Goal: Task Accomplishment & Management: Complete application form

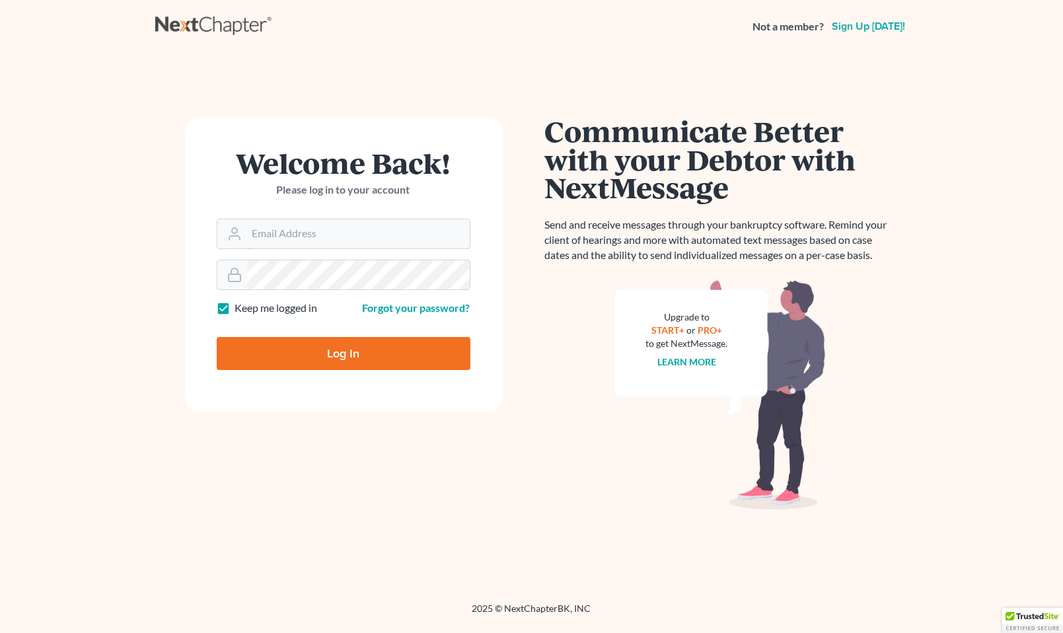
type input "[PERSON_NAME][EMAIL_ADDRESS][DOMAIN_NAME]"
click at [355, 347] on input "Log In" at bounding box center [344, 353] width 254 height 33
type input "Thinking..."
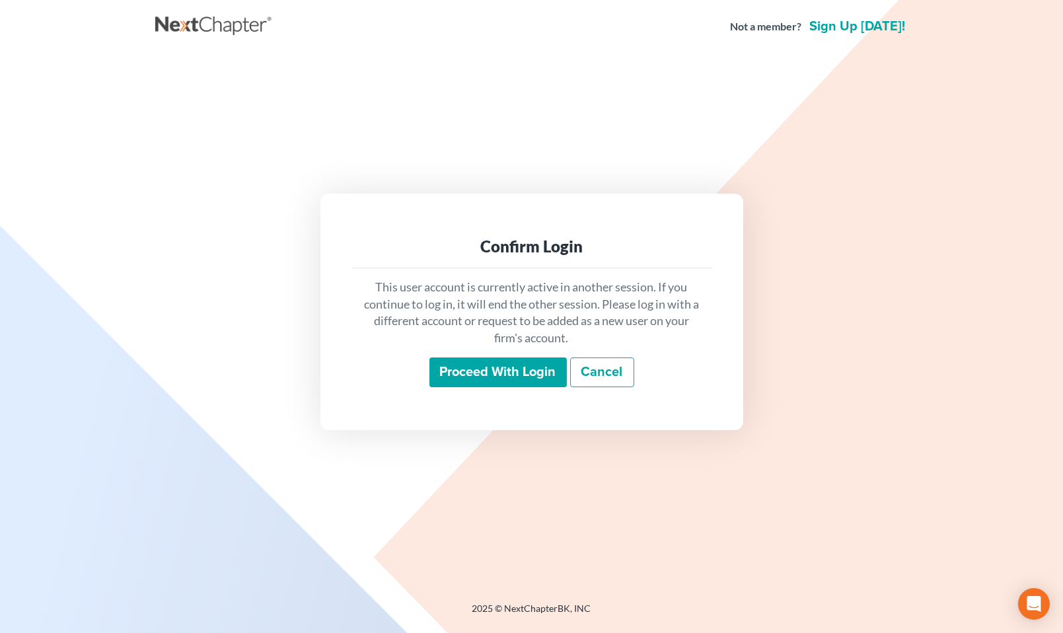
click at [531, 365] on input "Proceed with login" at bounding box center [497, 372] width 137 height 30
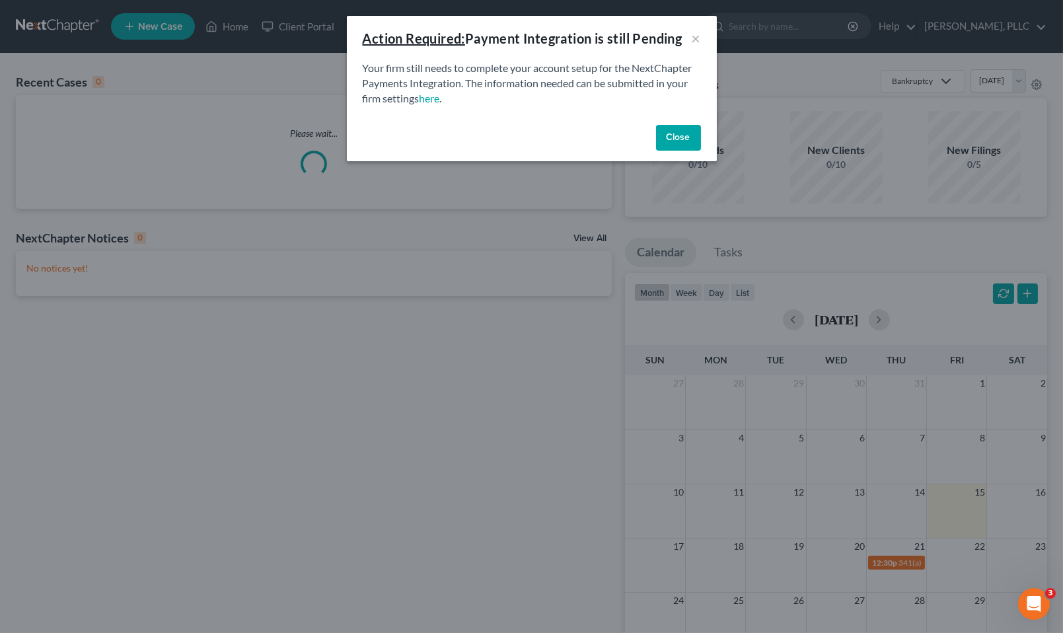
click at [687, 133] on button "Close" at bounding box center [678, 138] width 45 height 26
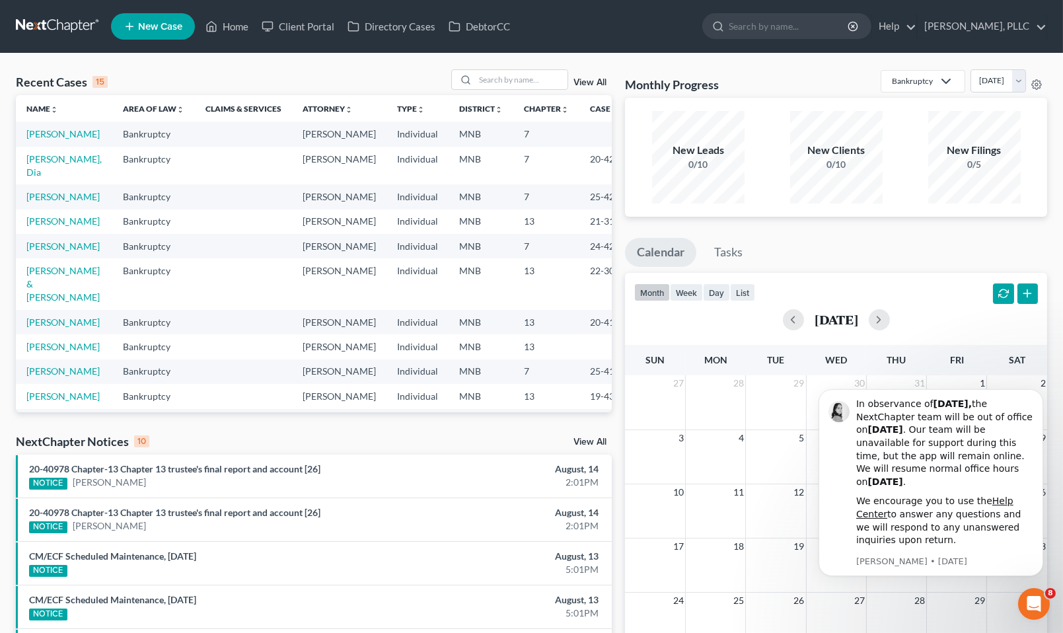
click at [182, 25] on span "New Case" at bounding box center [160, 27] width 44 height 10
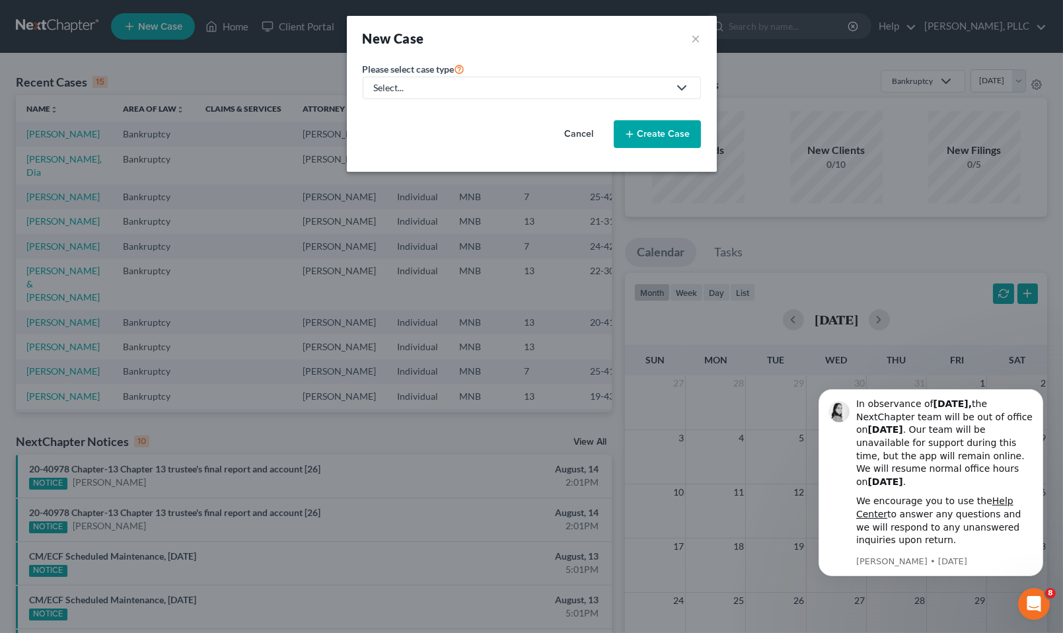
click at [459, 88] on div "Select..." at bounding box center [521, 87] width 295 height 13
click at [421, 111] on div "Bankruptcy" at bounding box center [429, 114] width 108 height 13
select select "42"
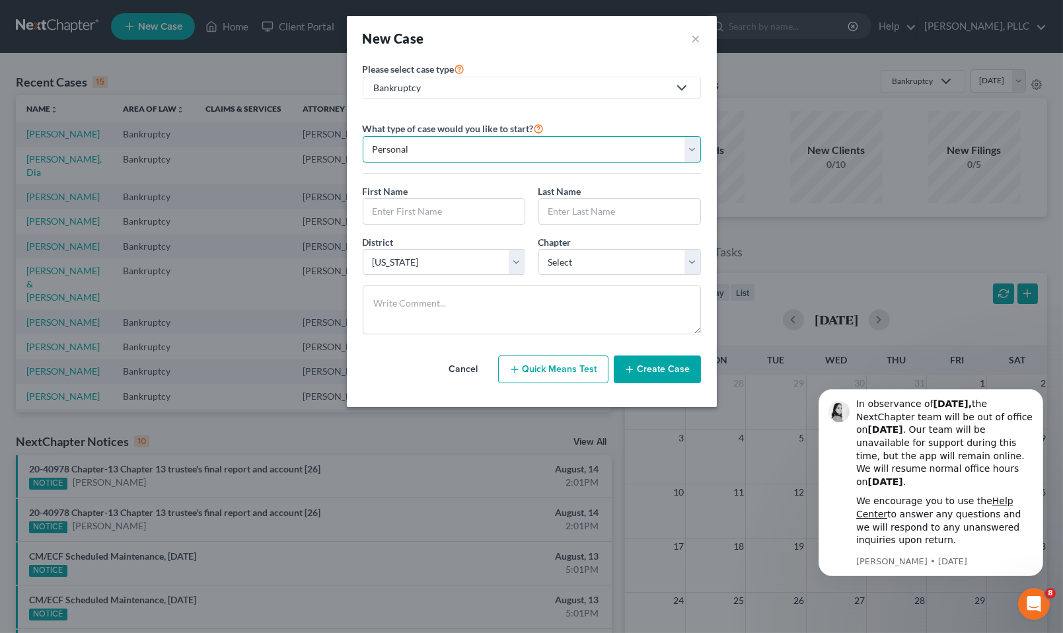
click at [437, 153] on select "Personal Business" at bounding box center [532, 149] width 338 height 26
click at [363, 136] on select "Personal Business" at bounding box center [532, 149] width 338 height 26
click at [419, 211] on input "text" at bounding box center [443, 211] width 161 height 25
type input "Alex"
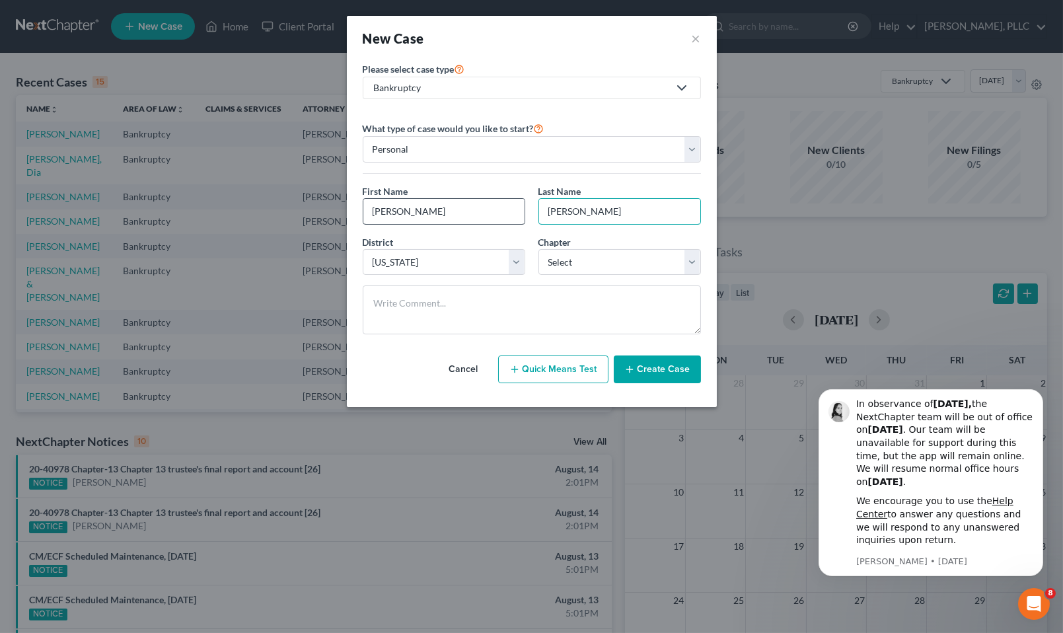
type input "Rincon"
click at [423, 207] on input "Alex" at bounding box center [443, 211] width 161 height 25
type input "Alexandra"
click at [603, 208] on input "Rincon" at bounding box center [619, 211] width 161 height 25
click at [689, 255] on select "Select 7 11 12 13" at bounding box center [619, 262] width 162 height 26
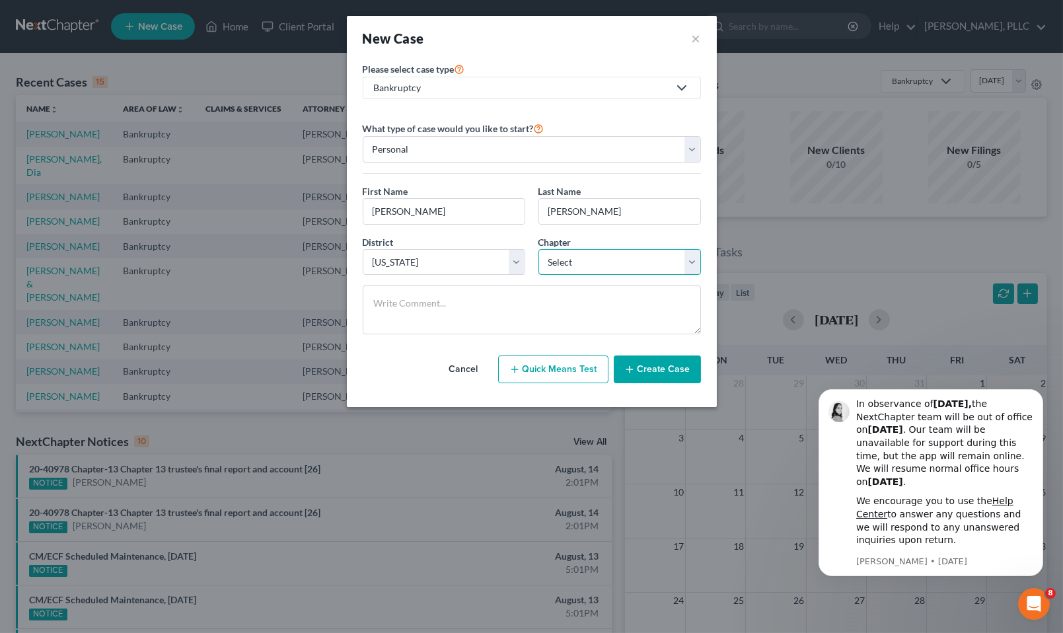
select select "0"
click at [538, 249] on select "Select 7 11 12 13" at bounding box center [619, 262] width 162 height 26
click at [654, 369] on button "Create Case" at bounding box center [657, 369] width 87 height 28
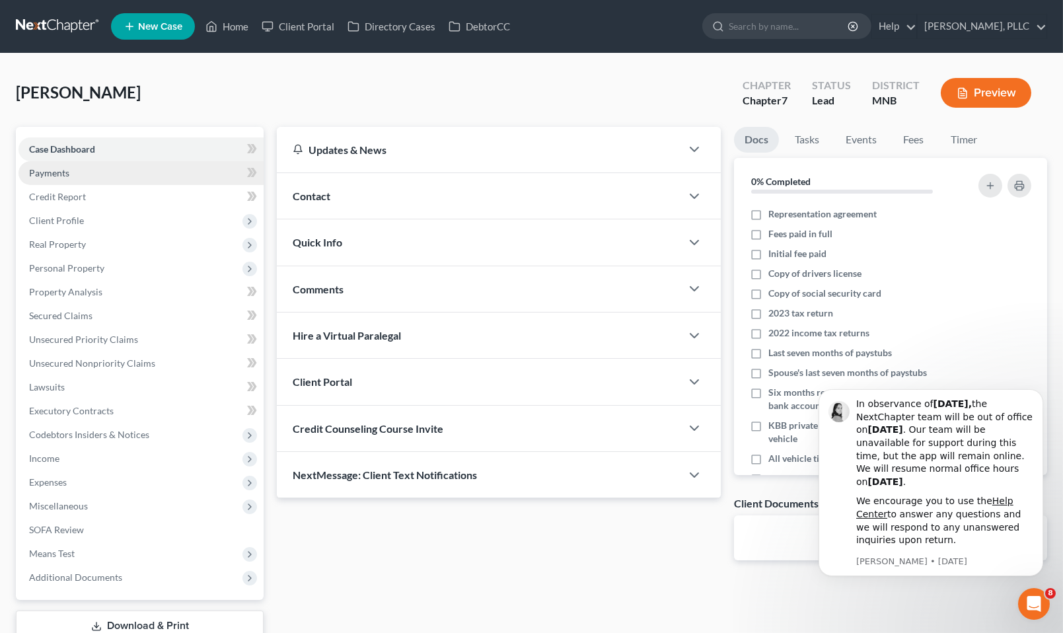
click at [56, 163] on link "Payments" at bounding box center [140, 173] width 245 height 24
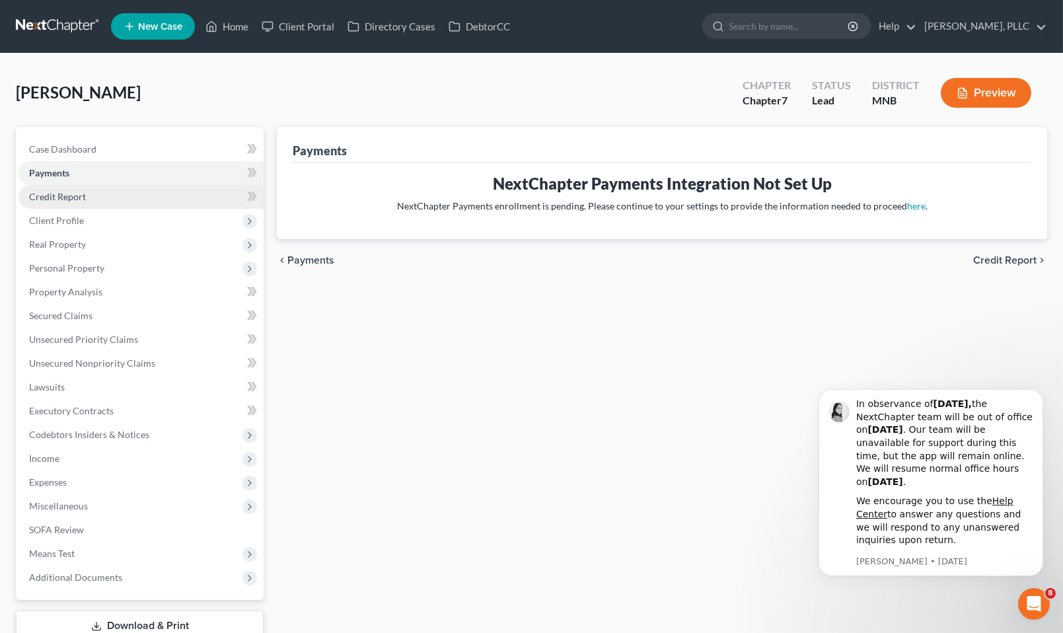
click at [63, 200] on span "Credit Report" at bounding box center [57, 196] width 57 height 11
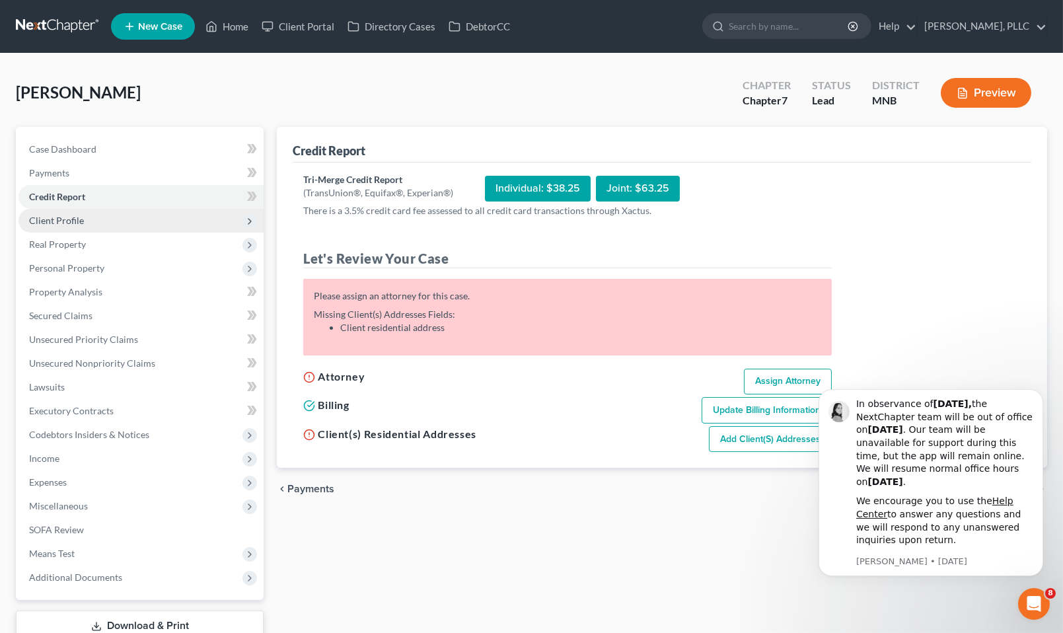
click at [62, 215] on span "Client Profile" at bounding box center [56, 220] width 55 height 11
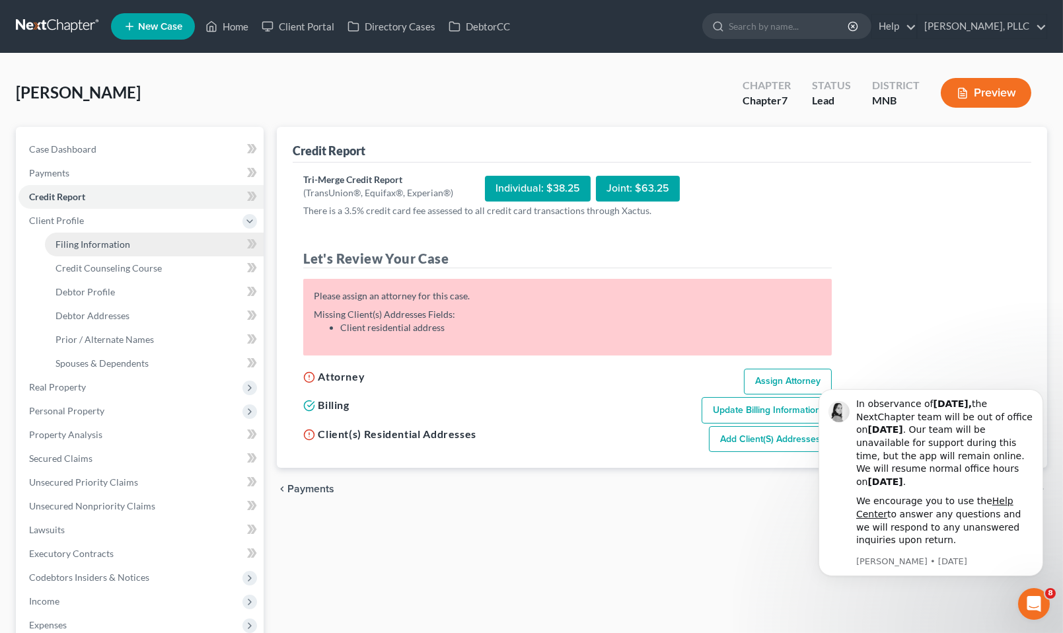
click at [105, 244] on span "Filing Information" at bounding box center [92, 243] width 75 height 11
select select "1"
select select "0"
select select "42"
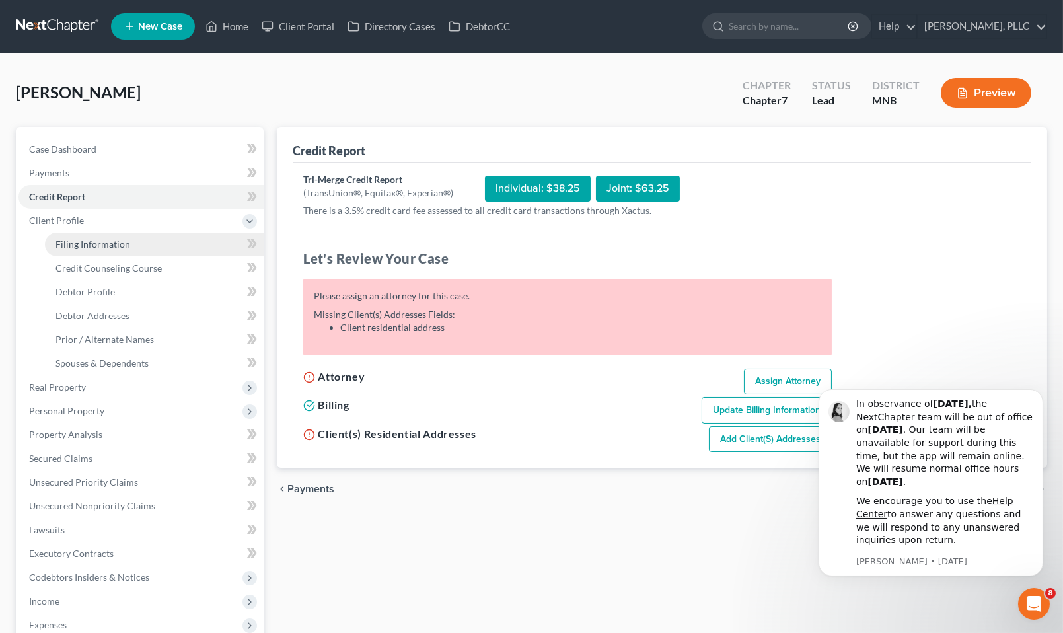
select select "24"
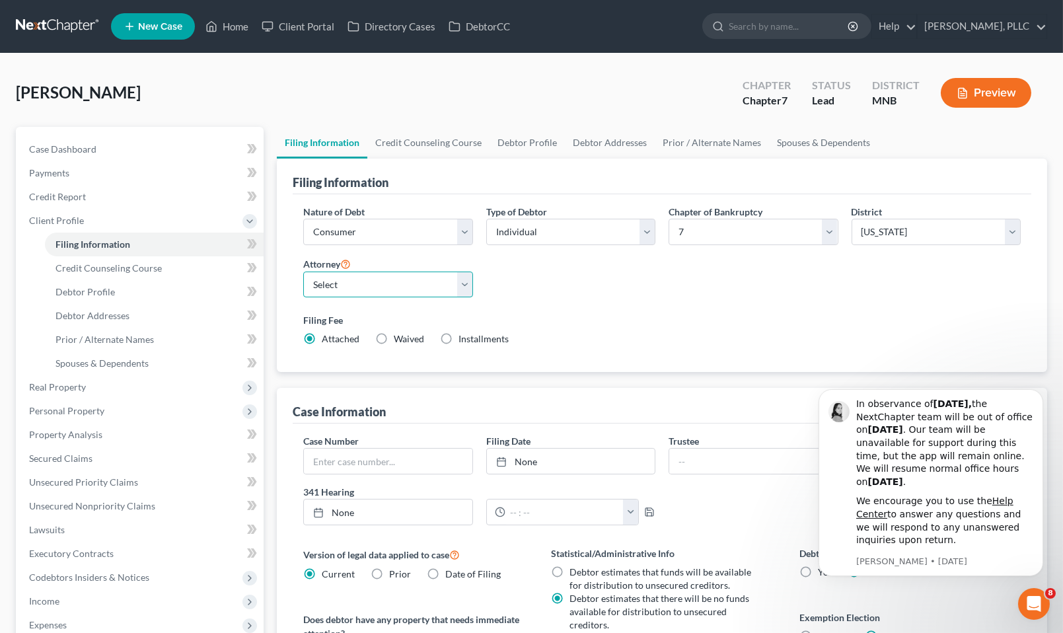
click at [466, 290] on select "Select David Friedman - MNB Todd Murray - MNB" at bounding box center [387, 284] width 169 height 26
select select "1"
click at [303, 271] on select "Select David Friedman - MNB Todd Murray - MNB" at bounding box center [387, 284] width 169 height 26
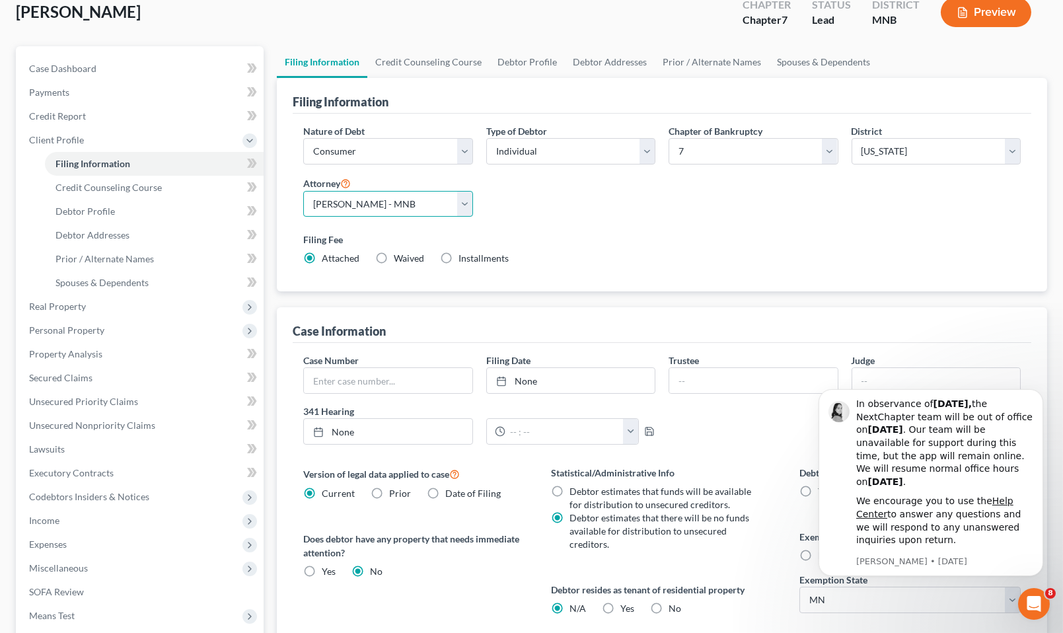
scroll to position [82, 0]
click at [1038, 390] on icon "Dismiss notification" at bounding box center [1038, 392] width 7 height 7
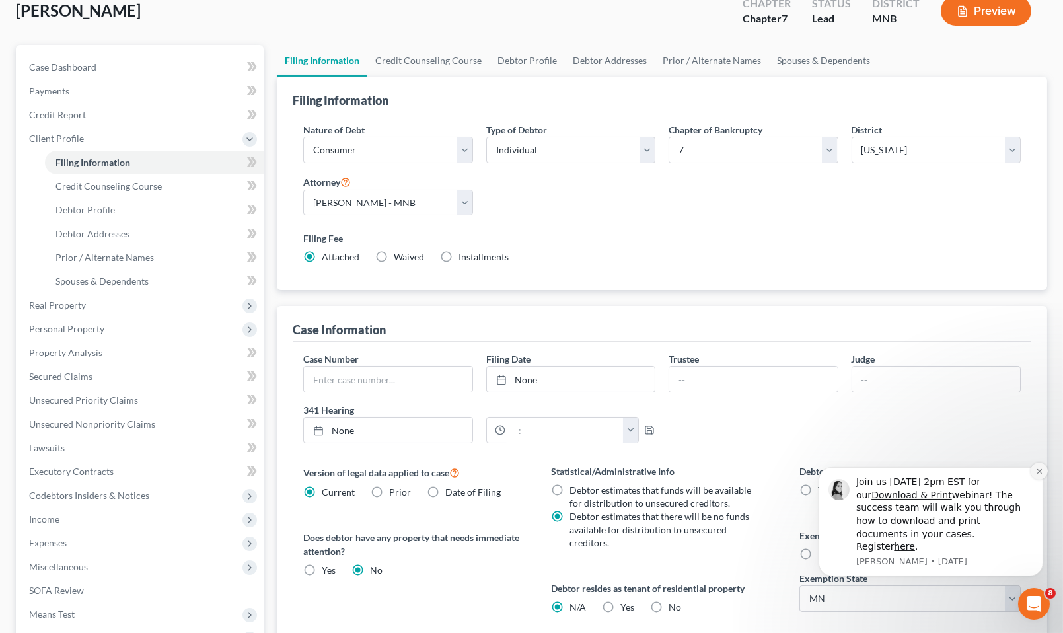
click at [1034, 479] on button "Dismiss notification" at bounding box center [1038, 470] width 17 height 17
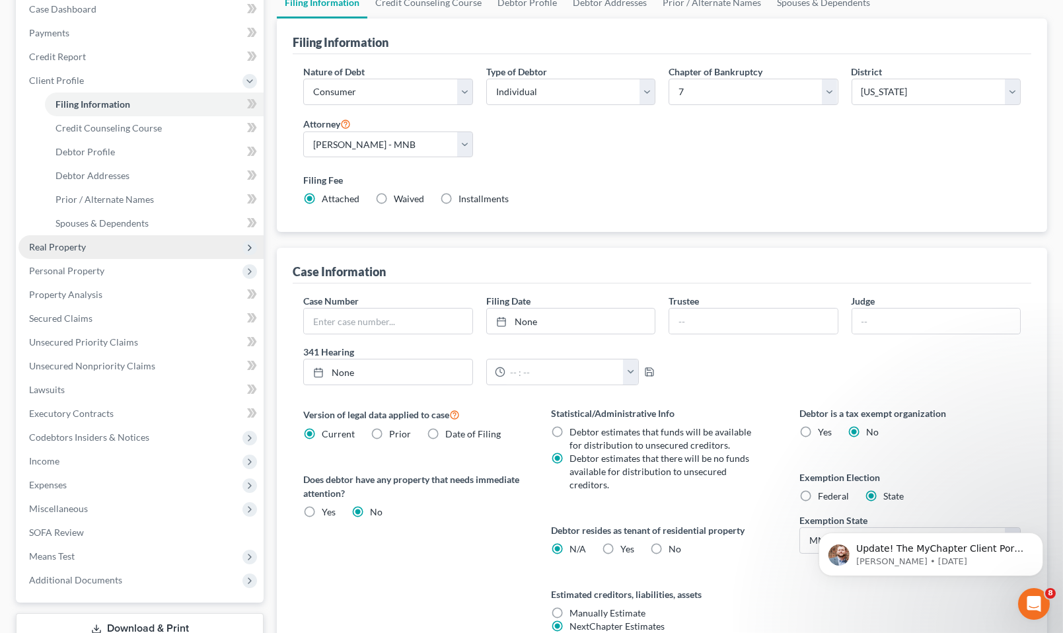
scroll to position [86, 0]
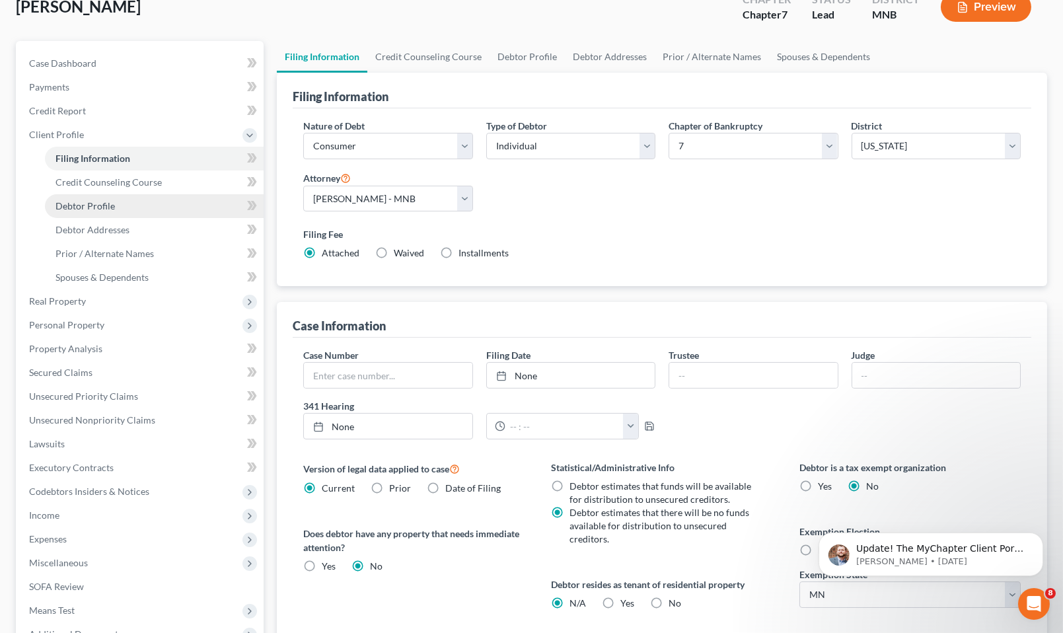
click at [102, 208] on span "Debtor Profile" at bounding box center [84, 205] width 59 height 11
select select "0"
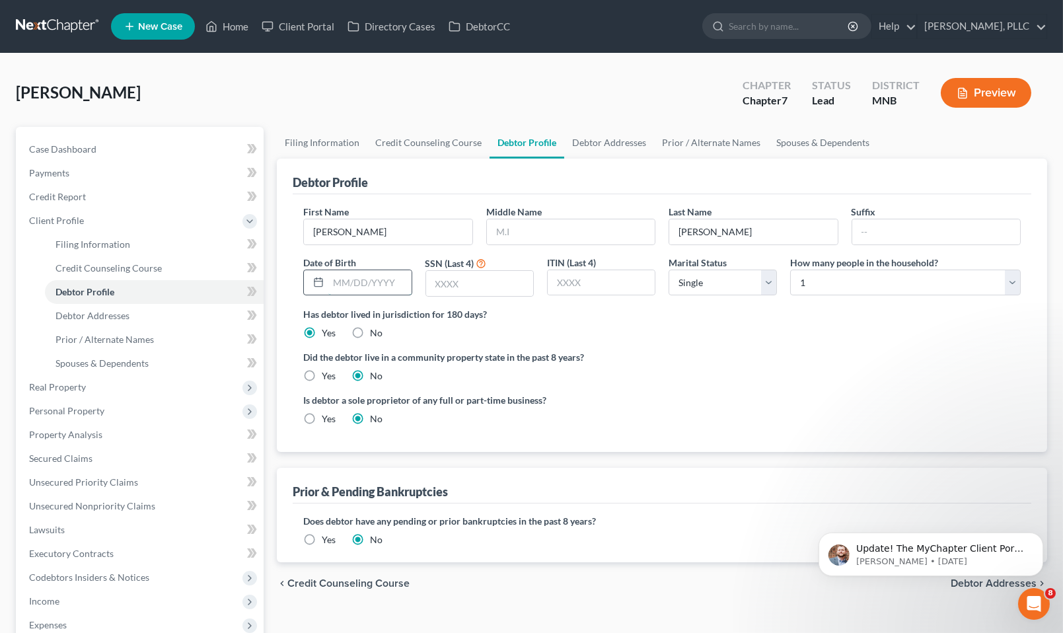
click at [378, 281] on input "text" at bounding box center [369, 282] width 83 height 25
type input "07/22/1986"
type input "0328"
click at [1016, 280] on select "Select 1 2 3 4 5 6 7 8 9 10 11 12 13 14 15 16 17 18 19 20" at bounding box center [905, 282] width 230 height 26
click at [790, 269] on select "Select 1 2 3 4 5 6 7 8 9 10 11 12 13 14 15 16 17 18 19 20" at bounding box center [905, 282] width 230 height 26
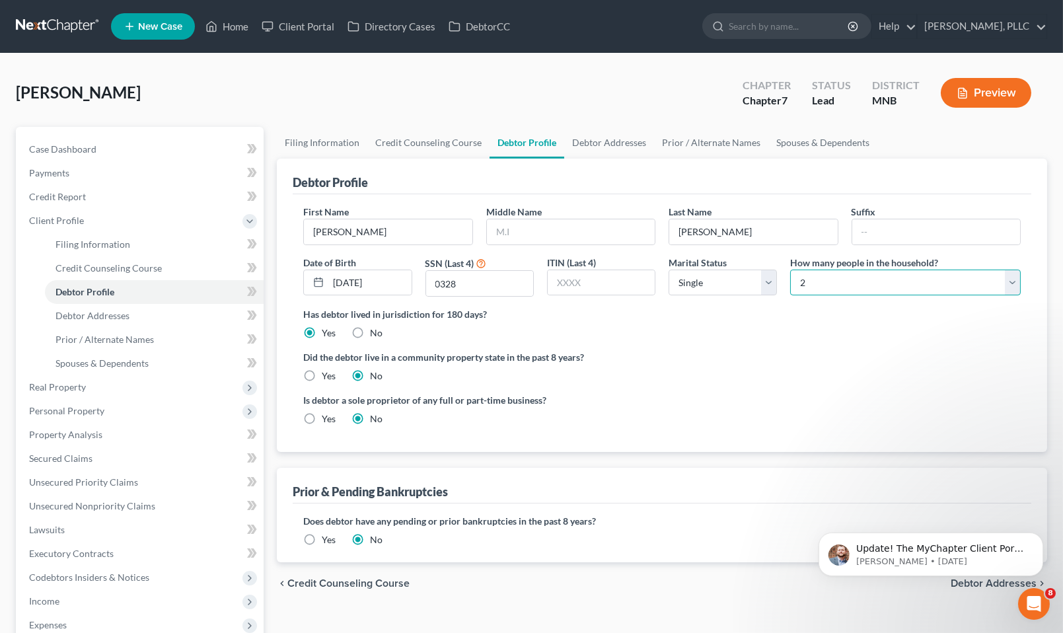
click at [833, 283] on select "Select 1 2 3 4 5 6 7 8 9 10 11 12 13 14 15 16 17 18 19 20" at bounding box center [905, 282] width 230 height 26
select select "3"
click at [790, 269] on select "Select 1 2 3 4 5 6 7 8 9 10 11 12 13 14 15 16 17 18 19 20" at bounding box center [905, 282] width 230 height 26
click at [588, 142] on link "Debtor Addresses" at bounding box center [609, 143] width 90 height 32
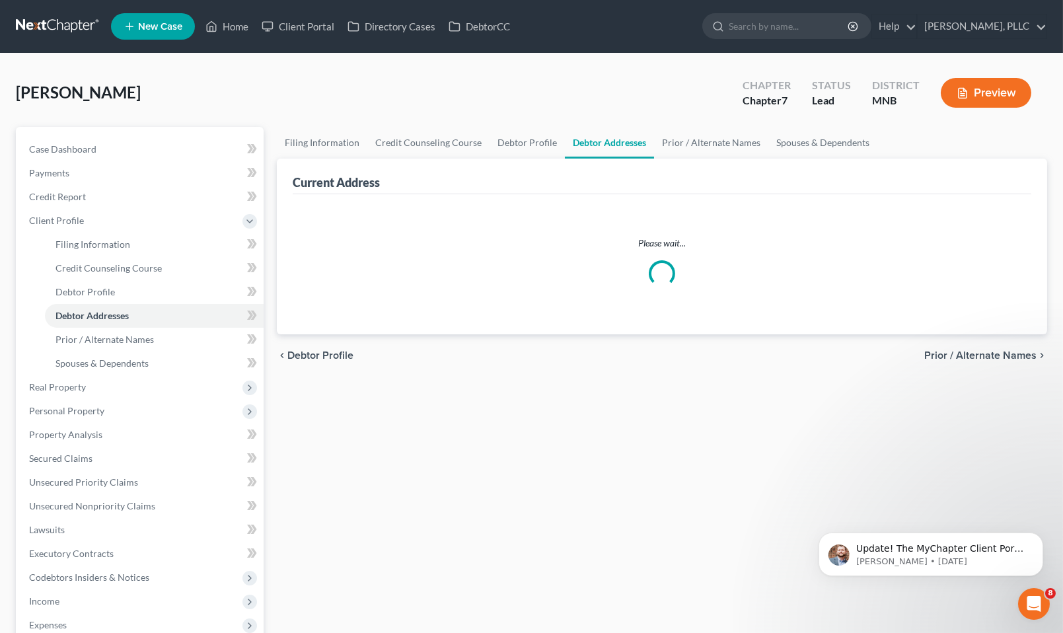
select select "0"
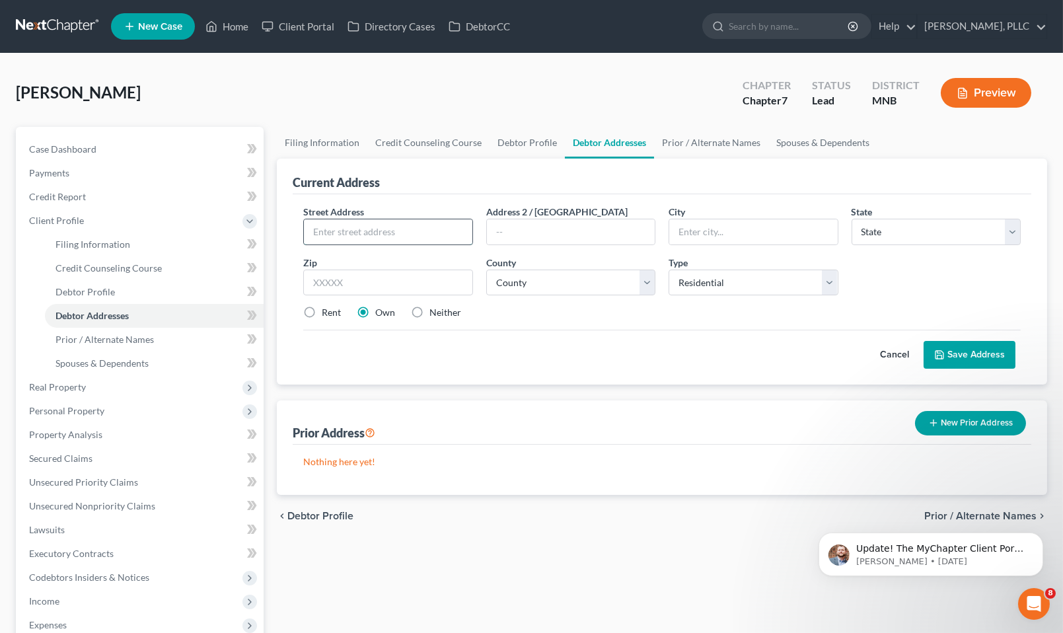
click at [384, 238] on input "text" at bounding box center [388, 231] width 168 height 25
type input "954 Central Ave W"
type input "St Paul"
select select "24"
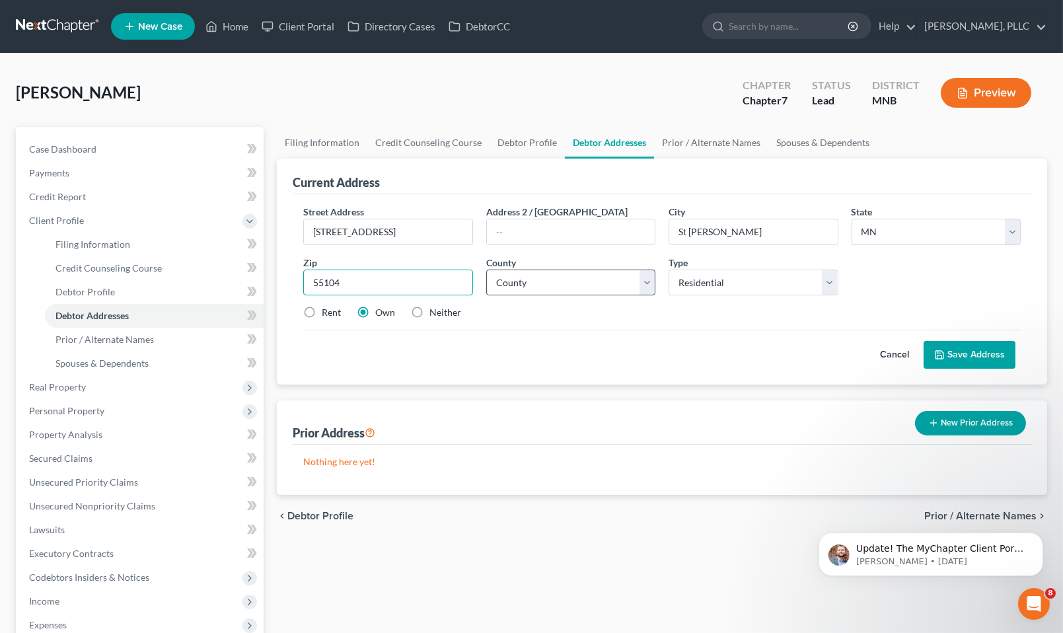
type input "55104"
click at [651, 280] on select "County Aitkin County Anoka County Becker County Beltrami County Benton County B…" at bounding box center [570, 282] width 169 height 26
type input "Saint Paul"
select select "61"
click at [486, 269] on select "County Aitkin County Anoka County Becker County Beltrami County Benton County B…" at bounding box center [570, 282] width 169 height 26
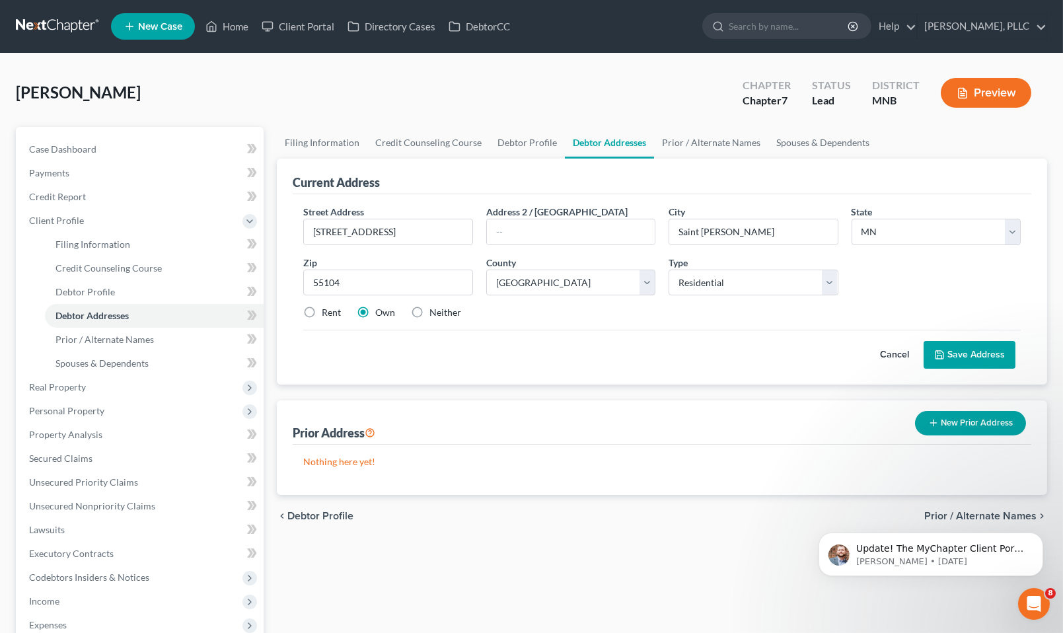
click at [954, 357] on button "Save Address" at bounding box center [969, 355] width 92 height 28
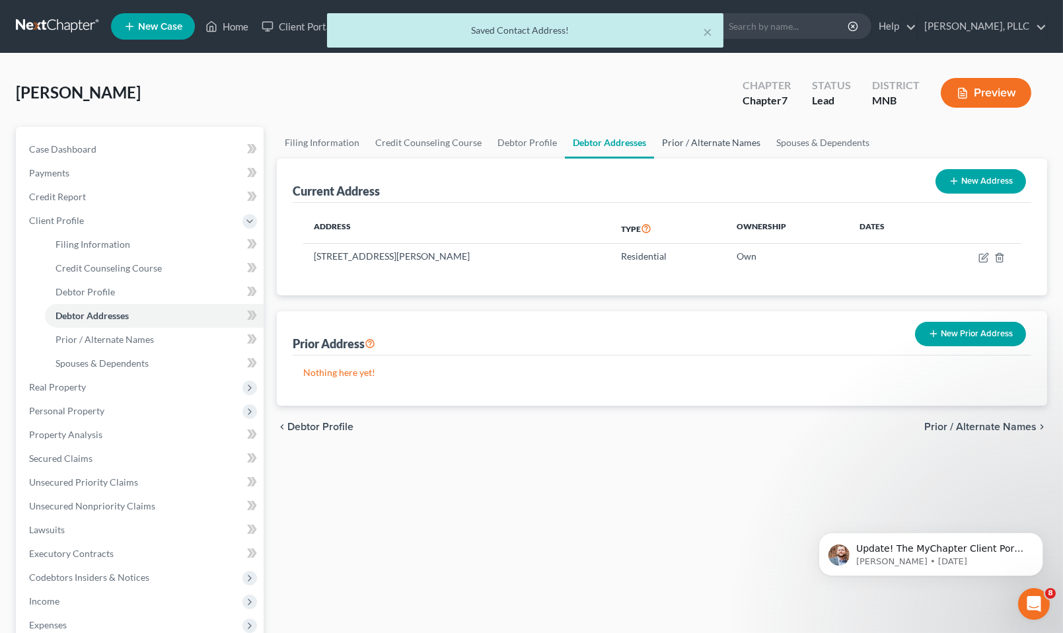
click at [722, 137] on link "Prior / Alternate Names" at bounding box center [711, 143] width 114 height 32
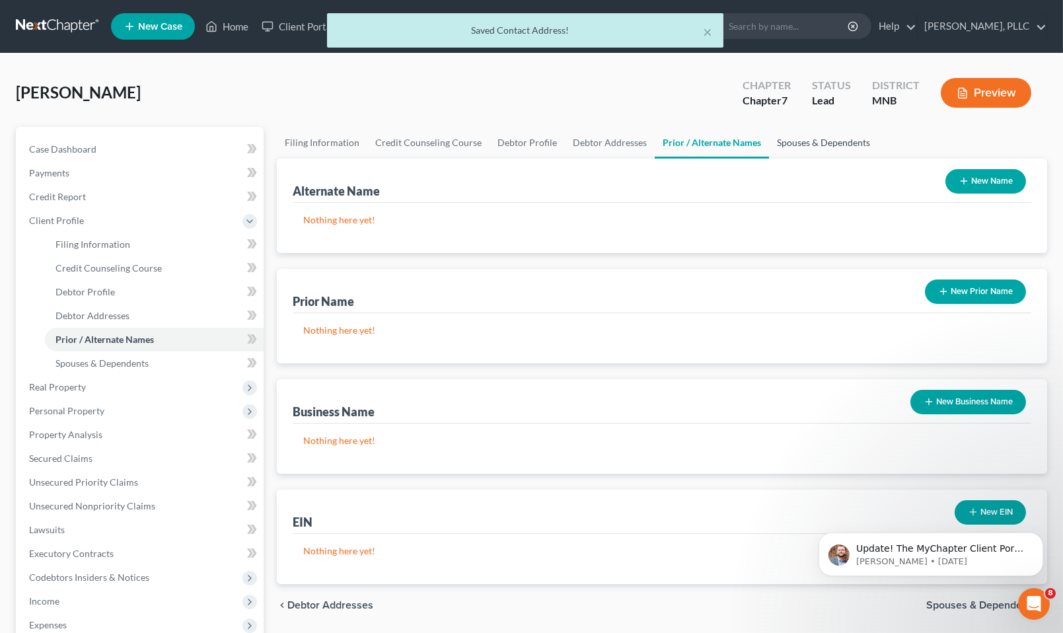
click at [834, 140] on link "Spouses & Dependents" at bounding box center [823, 143] width 109 height 32
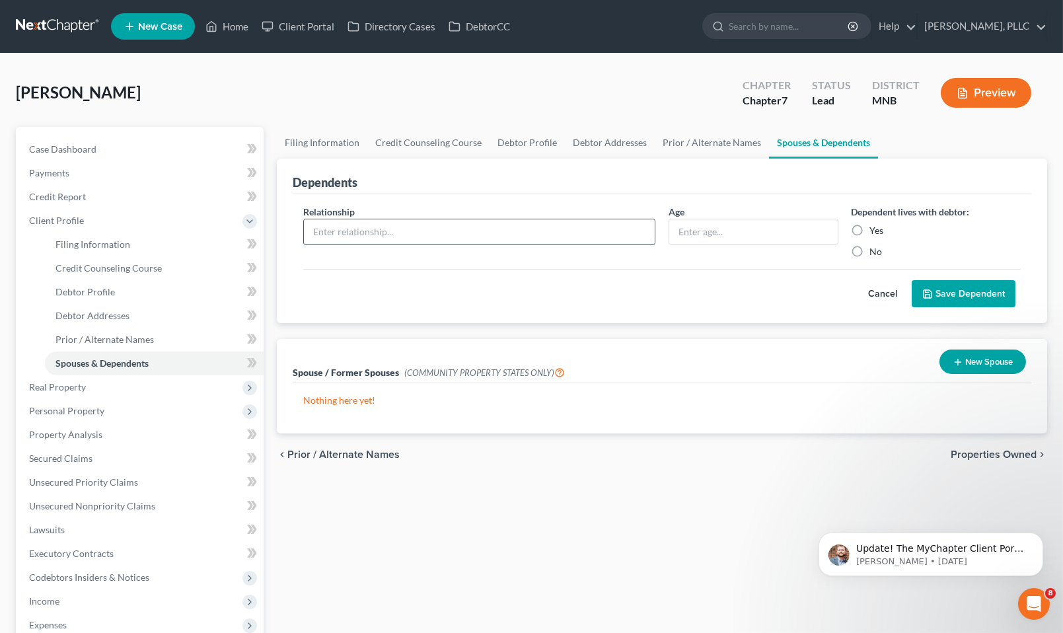
click at [465, 232] on input "text" at bounding box center [479, 231] width 351 height 25
type input "Child"
click at [697, 230] on input "text" at bounding box center [753, 231] width 168 height 25
type input "8"
click at [870, 225] on label "Yes" at bounding box center [877, 230] width 14 height 13
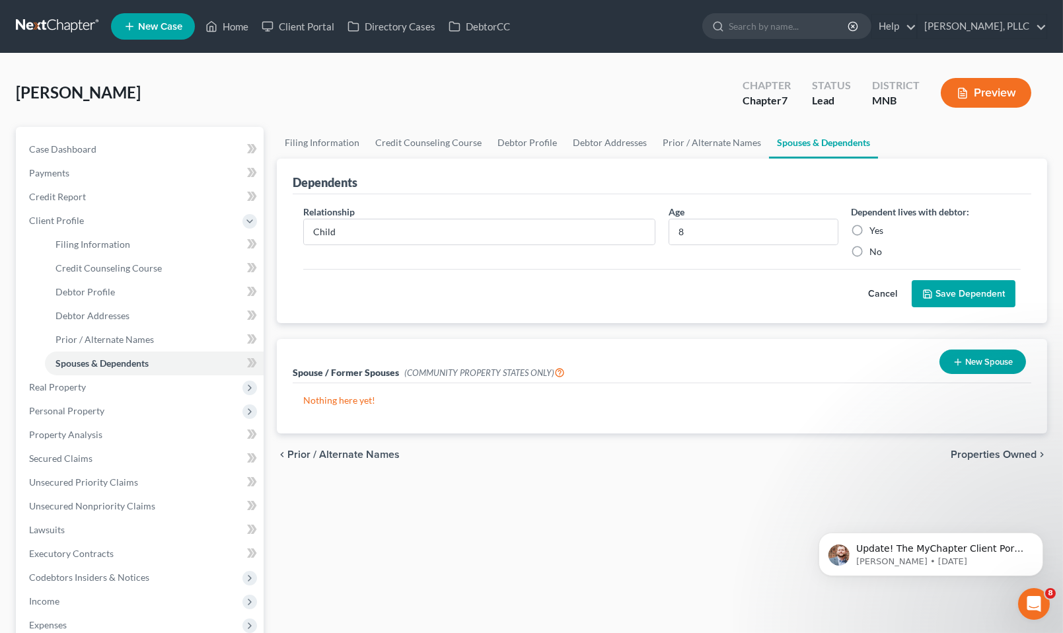
click at [875, 225] on input "Yes" at bounding box center [879, 228] width 9 height 9
radio input "true"
click at [949, 283] on button "Save Dependent" at bounding box center [963, 294] width 104 height 28
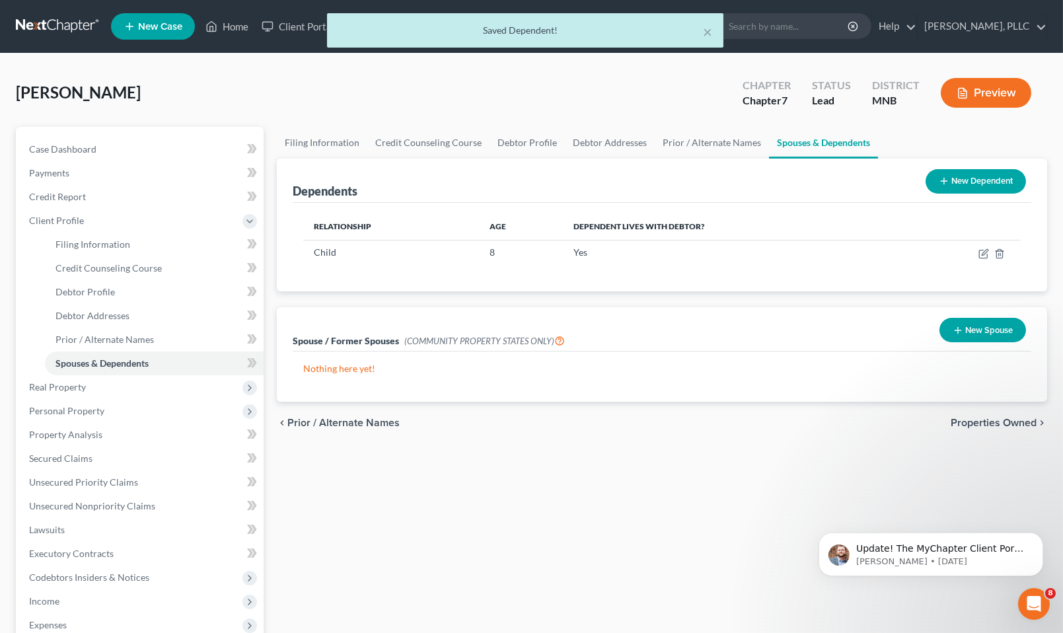
click at [968, 173] on button "New Dependent" at bounding box center [975, 181] width 100 height 24
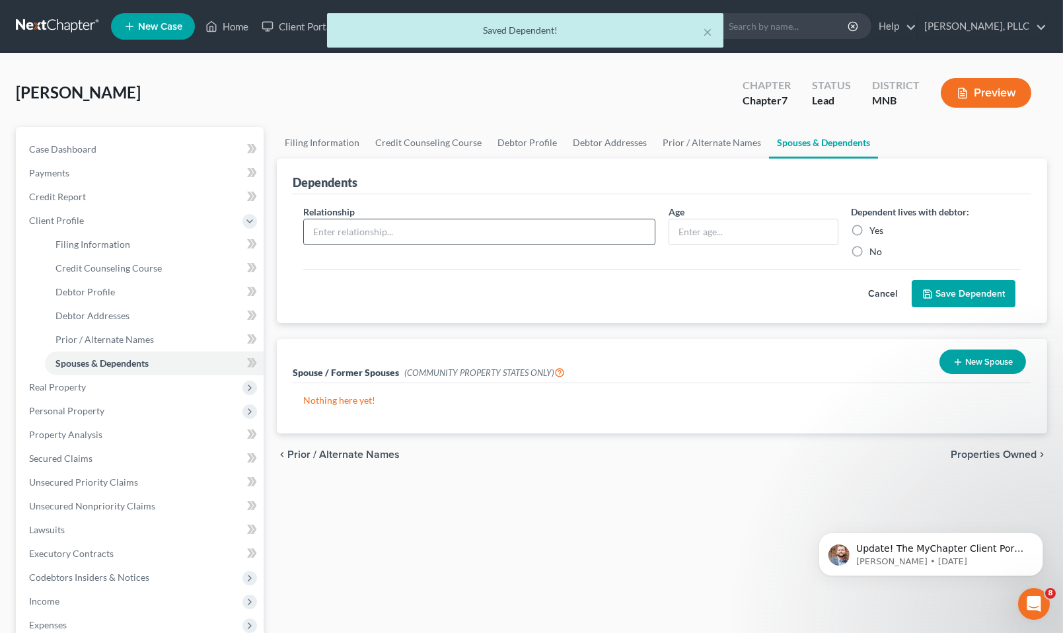
click at [368, 220] on input "text" at bounding box center [479, 231] width 351 height 25
type input "Child"
click at [721, 232] on input "text" at bounding box center [753, 231] width 168 height 25
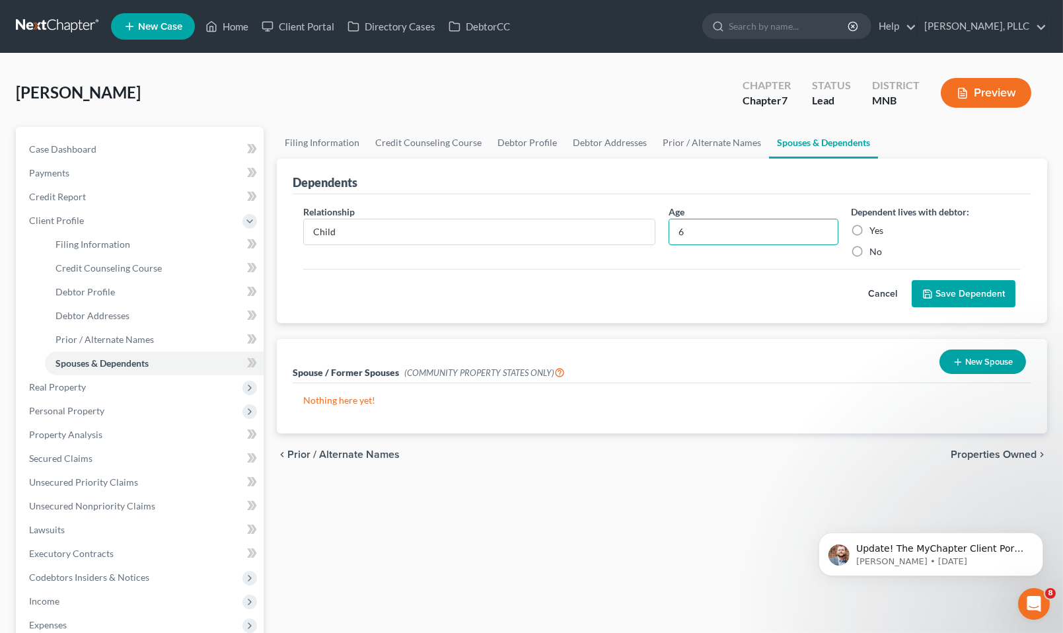
type input "6"
click at [870, 232] on label "Yes" at bounding box center [877, 230] width 14 height 13
click at [875, 232] on input "Yes" at bounding box center [879, 228] width 9 height 9
radio input "true"
click at [954, 296] on button "Save Dependent" at bounding box center [963, 294] width 104 height 28
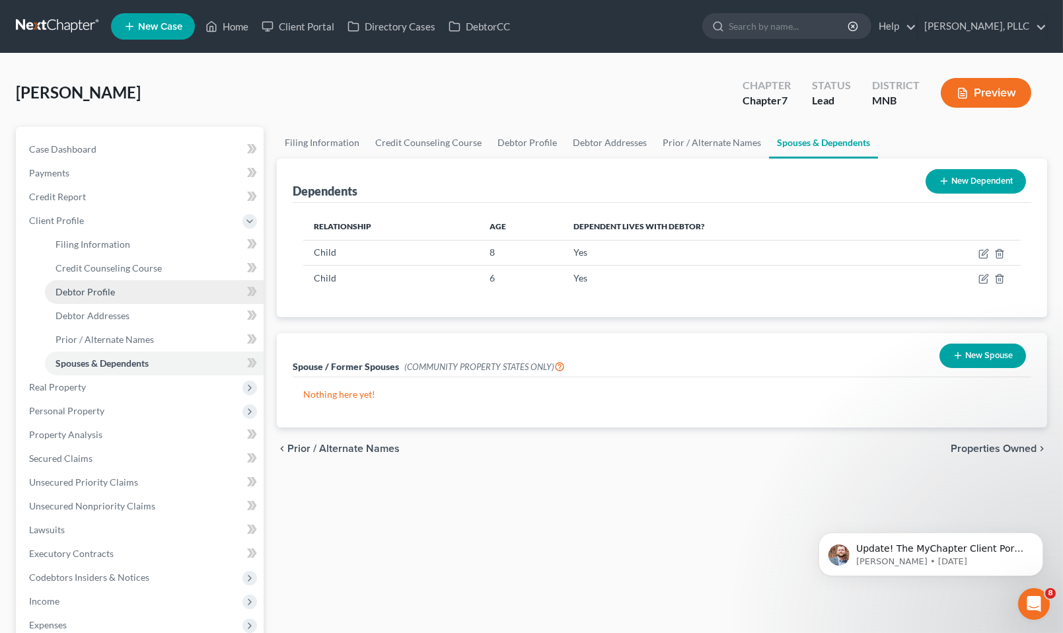
click at [84, 293] on span "Debtor Profile" at bounding box center [84, 291] width 59 height 11
select select "0"
select select "3"
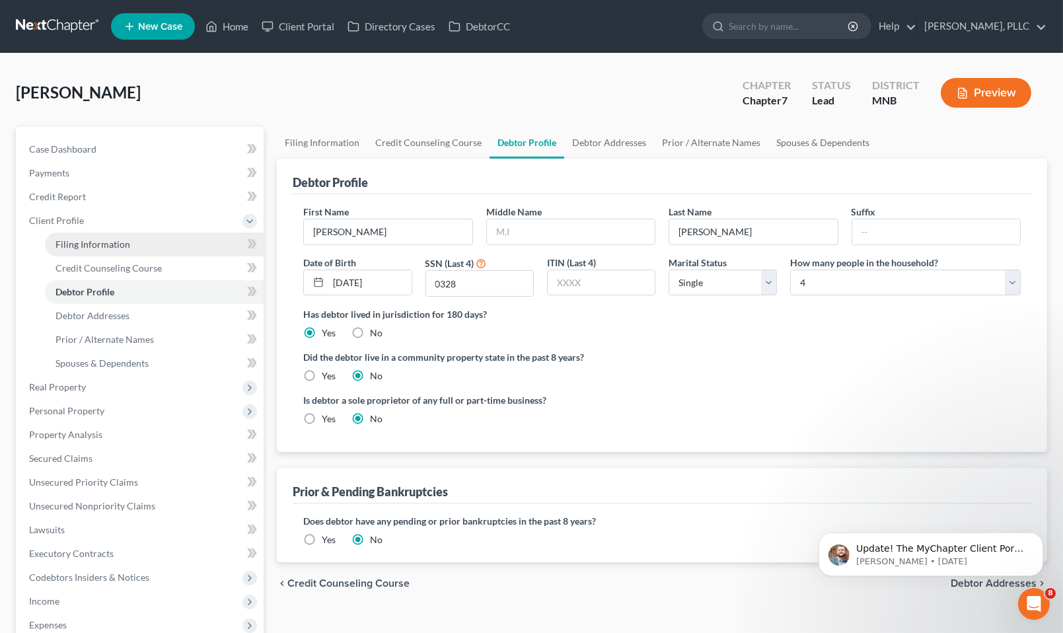
click at [126, 242] on span "Filing Information" at bounding box center [92, 243] width 75 height 11
select select "1"
select select "0"
select select "42"
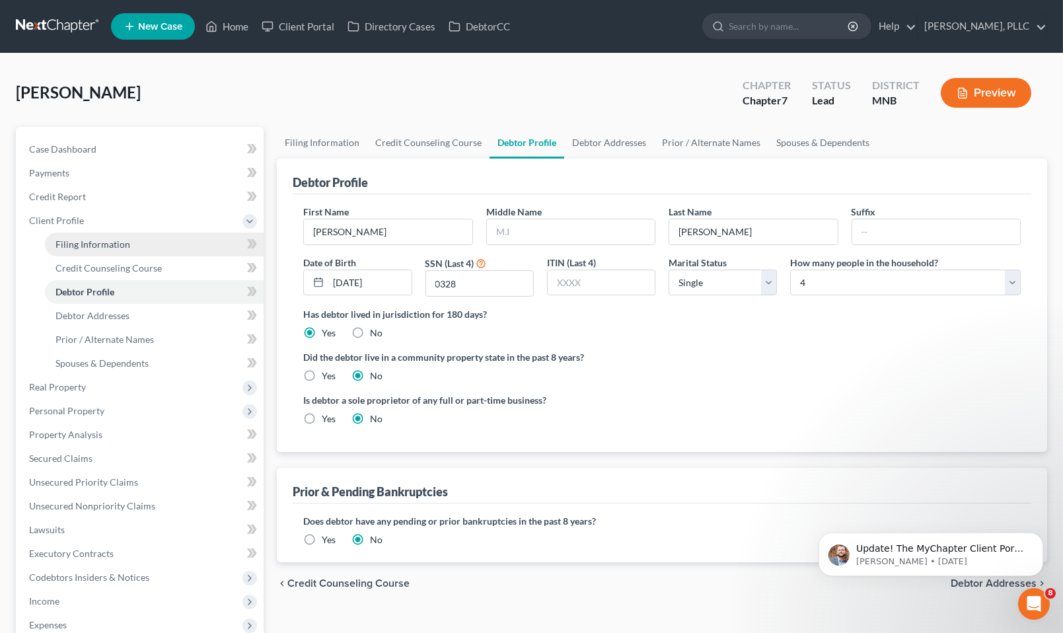
select select "1"
select select "24"
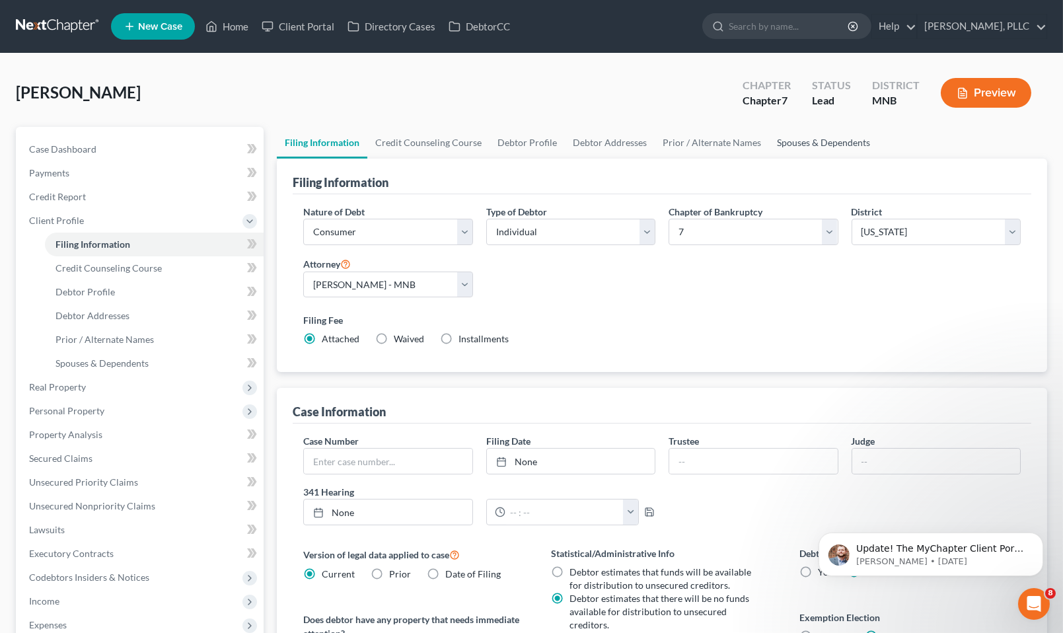
click at [828, 143] on link "Spouses & Dependents" at bounding box center [823, 143] width 109 height 32
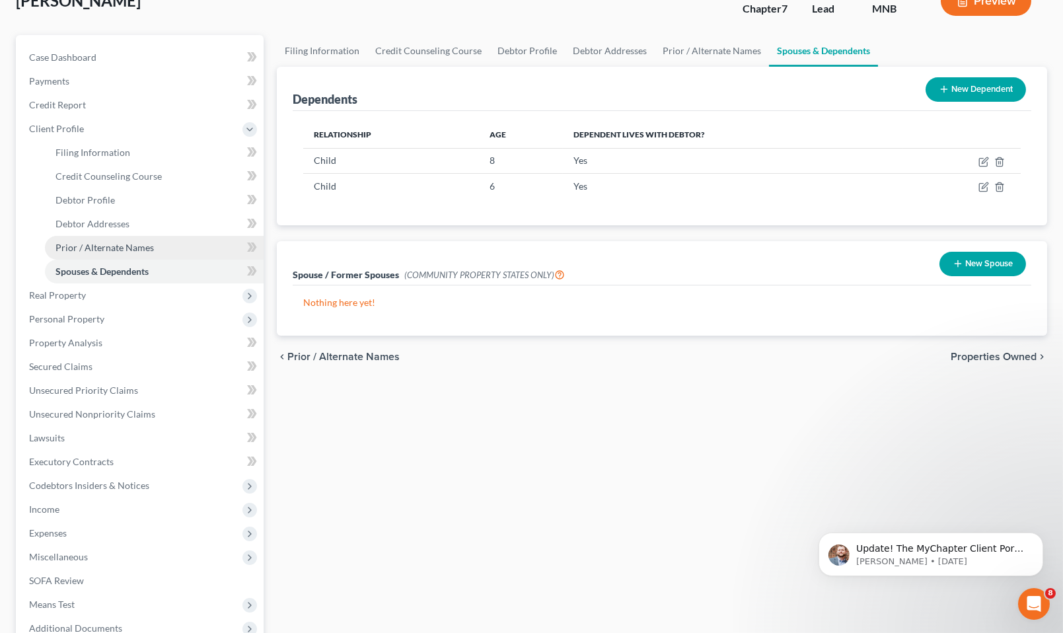
scroll to position [92, 0]
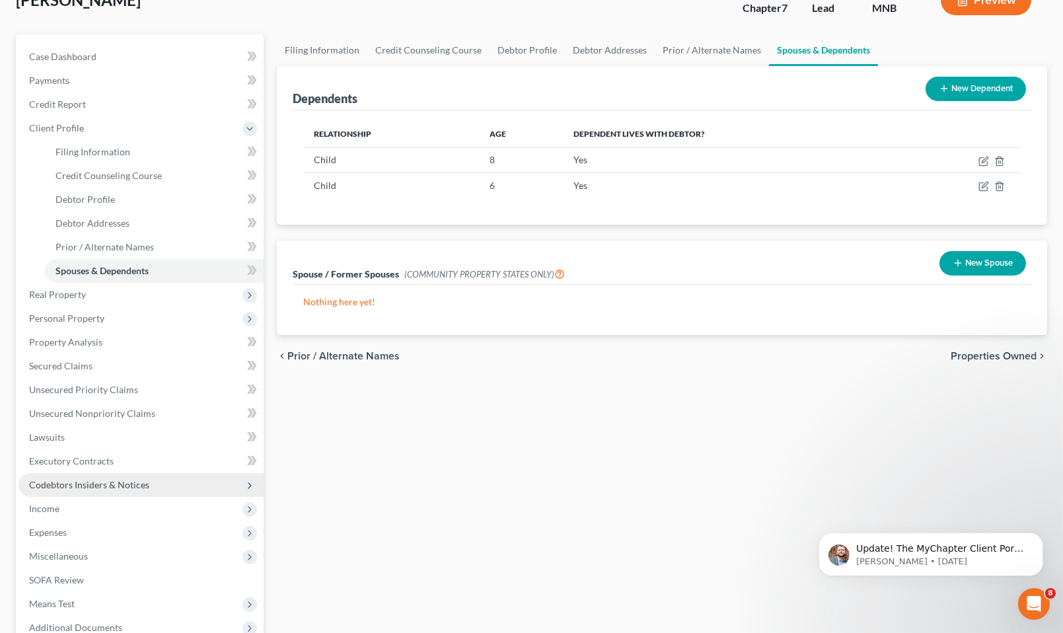
click at [103, 482] on span "Codebtors Insiders & Notices" at bounding box center [89, 484] width 120 height 11
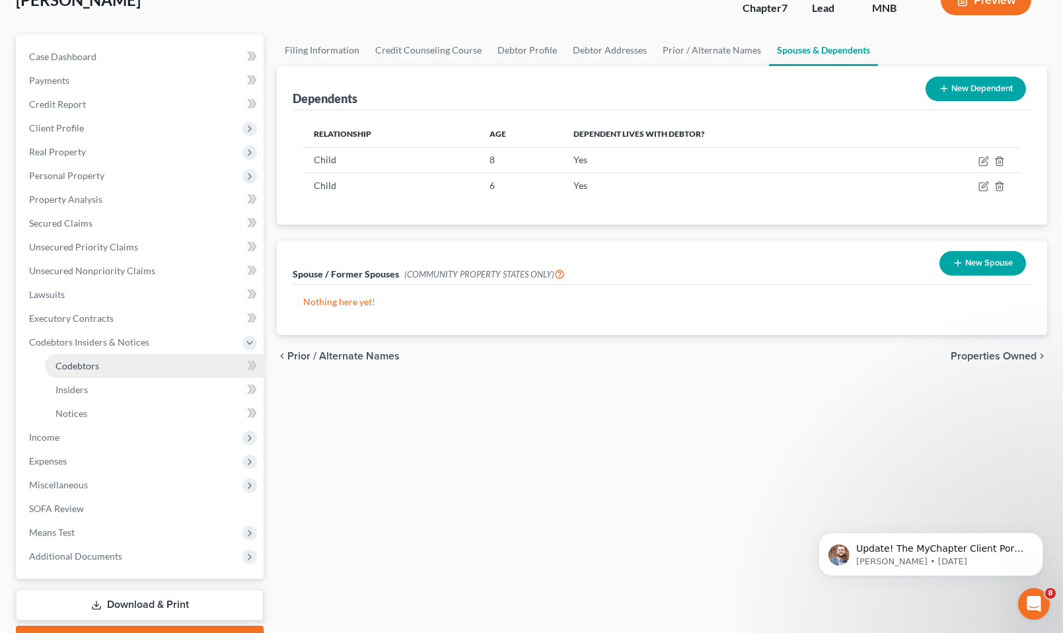
click at [77, 369] on span "Codebtors" at bounding box center [77, 365] width 44 height 11
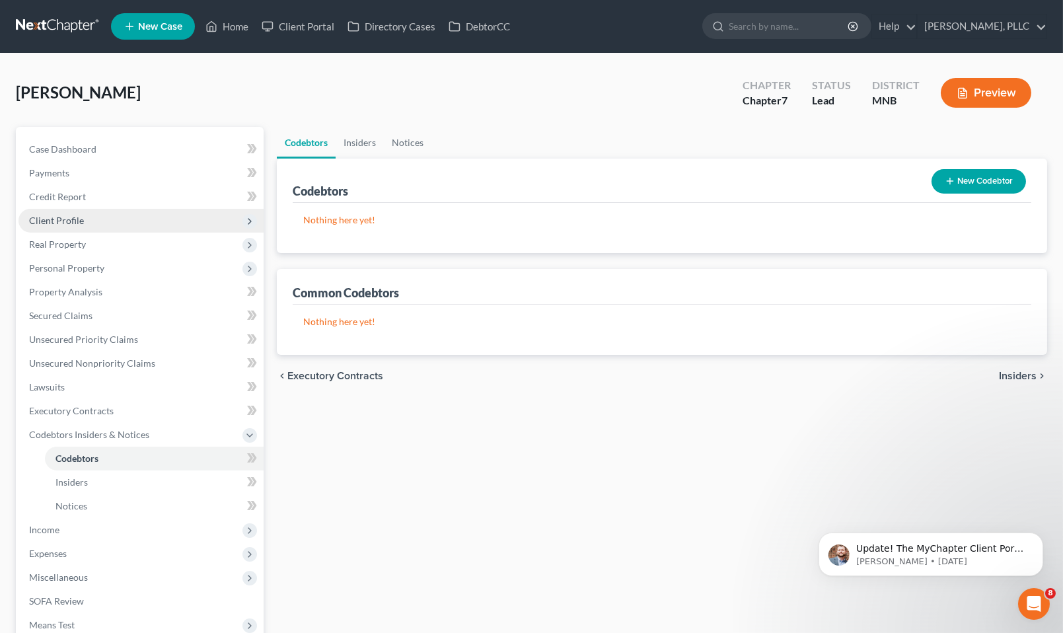
click at [63, 217] on span "Client Profile" at bounding box center [56, 220] width 55 height 11
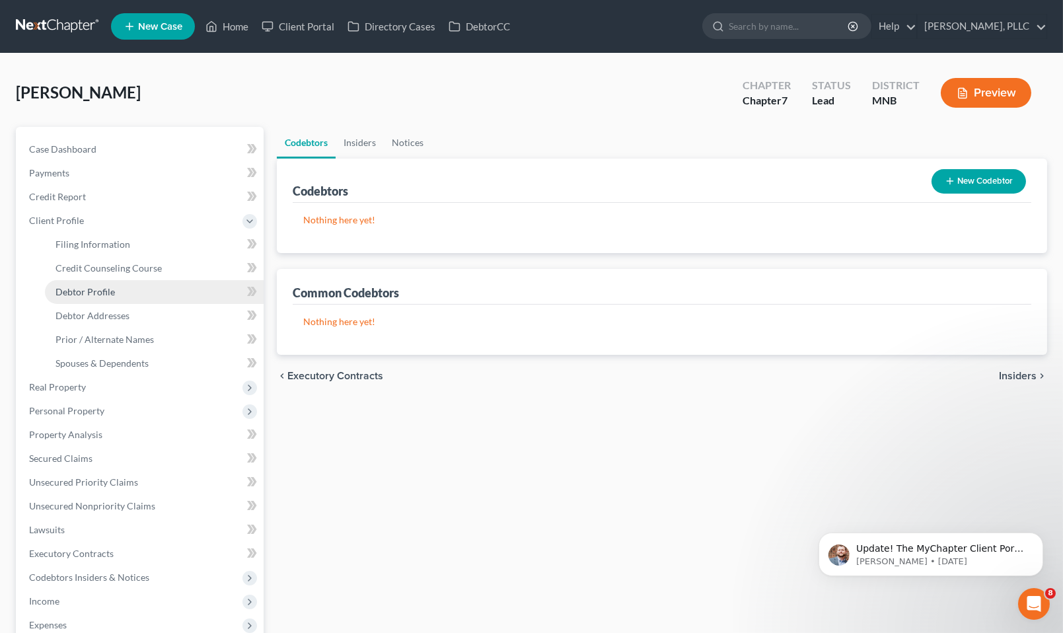
click at [83, 293] on span "Debtor Profile" at bounding box center [84, 291] width 59 height 11
select select "0"
select select "3"
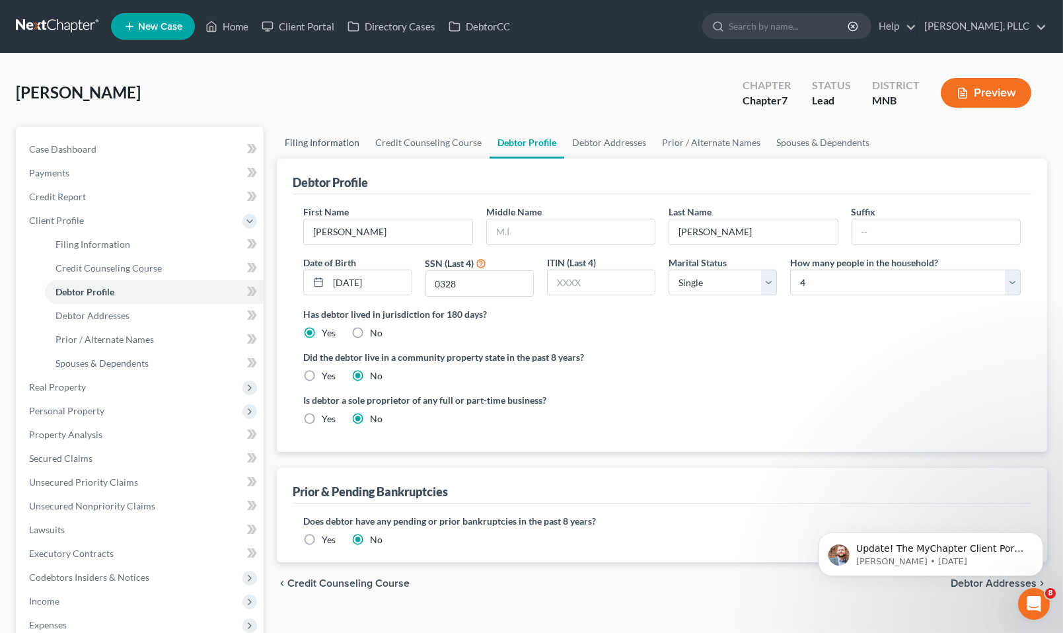
click at [331, 146] on link "Filing Information" at bounding box center [322, 143] width 90 height 32
select select "1"
select select "0"
select select "42"
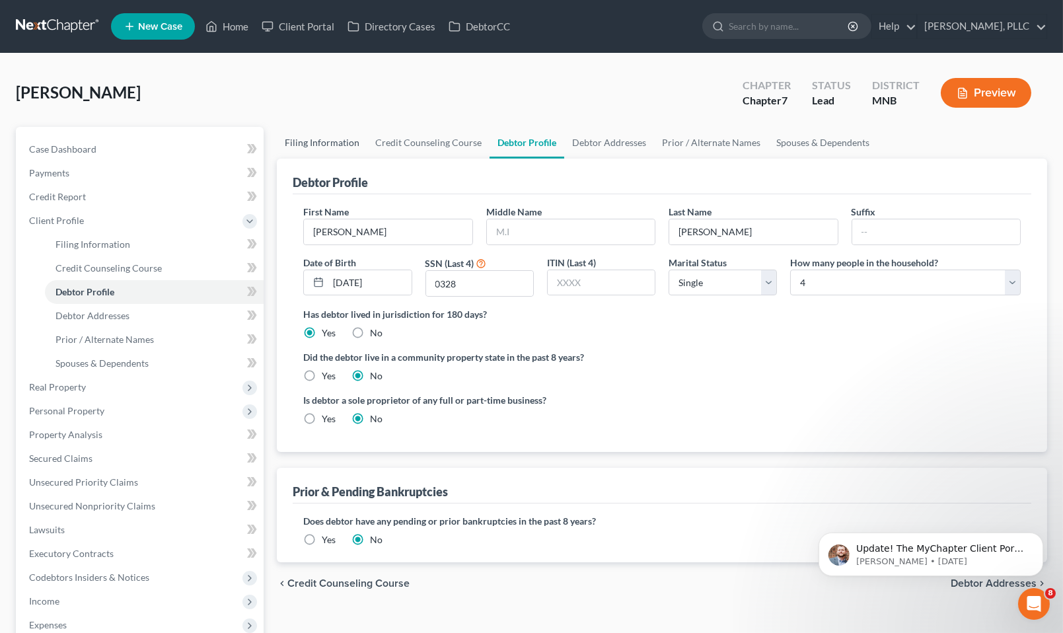
select select "1"
select select "24"
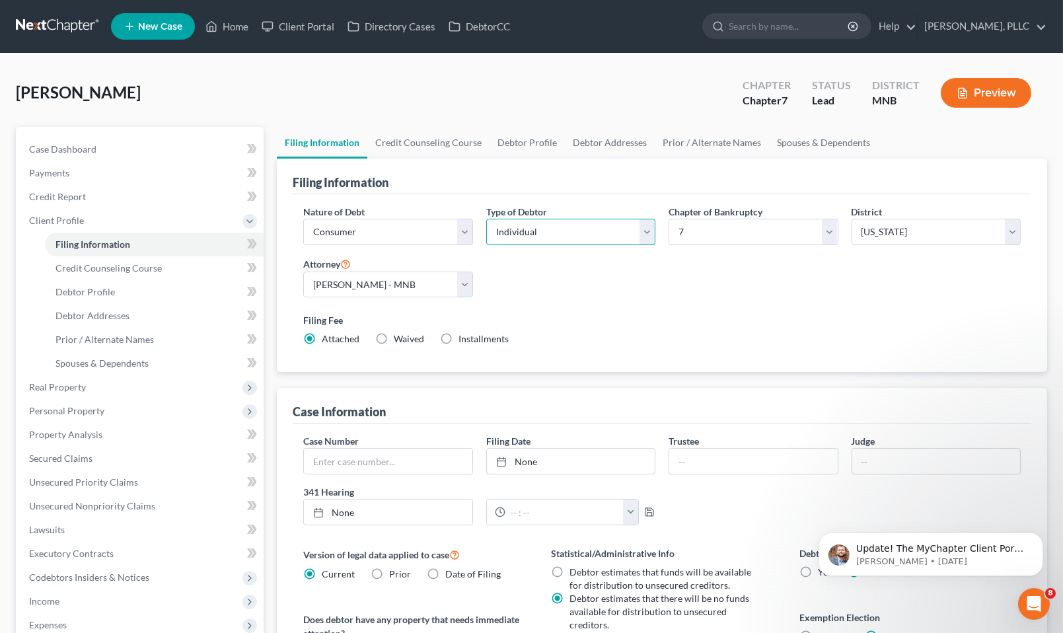
click at [649, 234] on select "Select Individual Joint" at bounding box center [570, 232] width 169 height 26
select select "1"
click at [486, 219] on select "Select Individual Joint" at bounding box center [570, 232] width 169 height 26
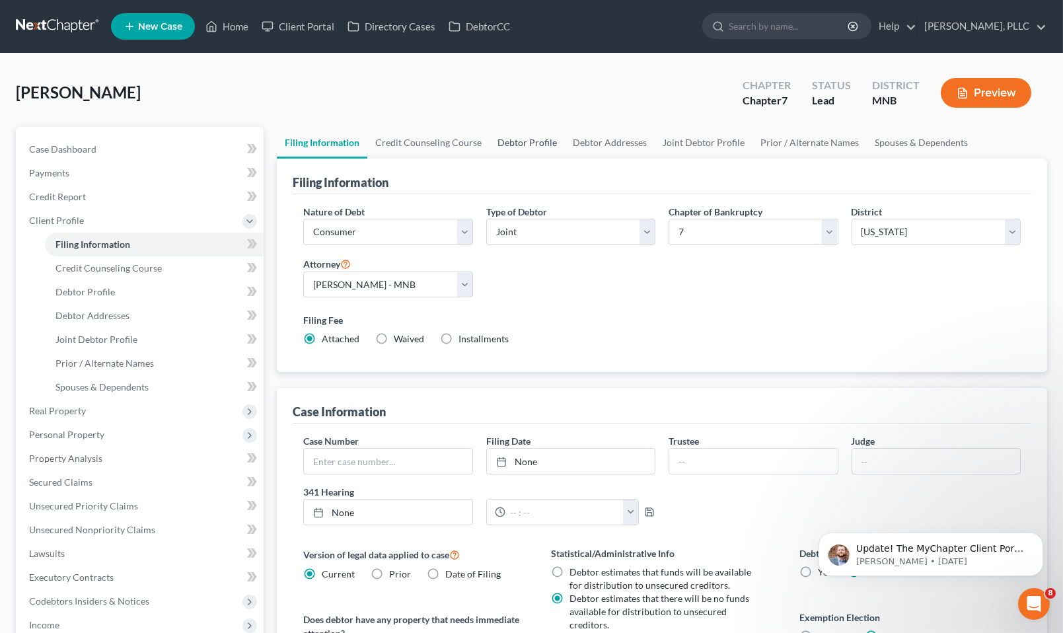
click at [540, 137] on link "Debtor Profile" at bounding box center [526, 143] width 75 height 32
select select "1"
select select "3"
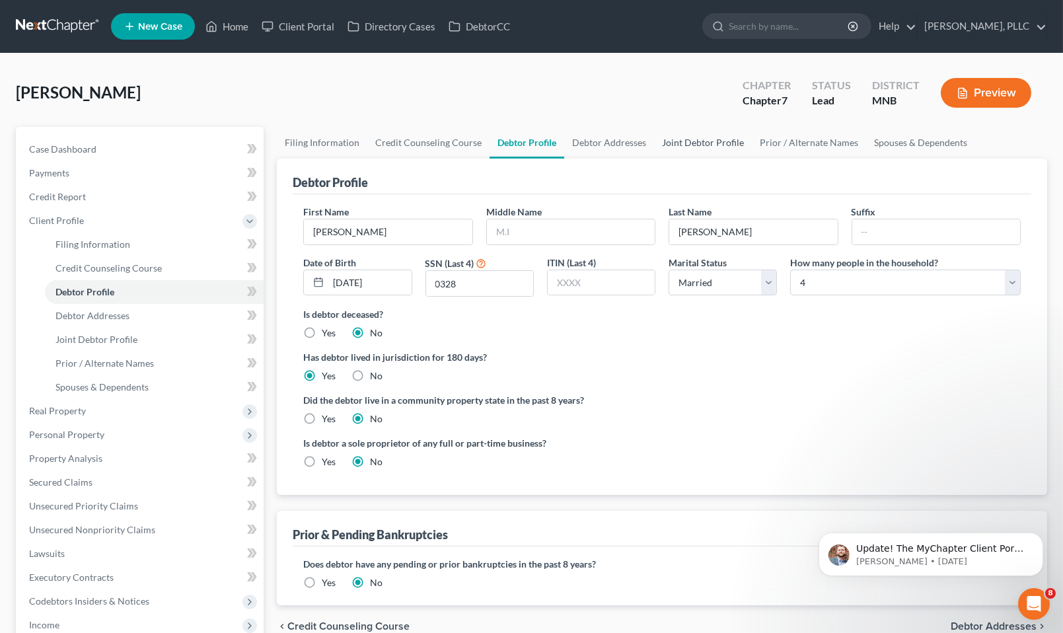
click at [680, 142] on link "Joint Debtor Profile" at bounding box center [703, 143] width 98 height 32
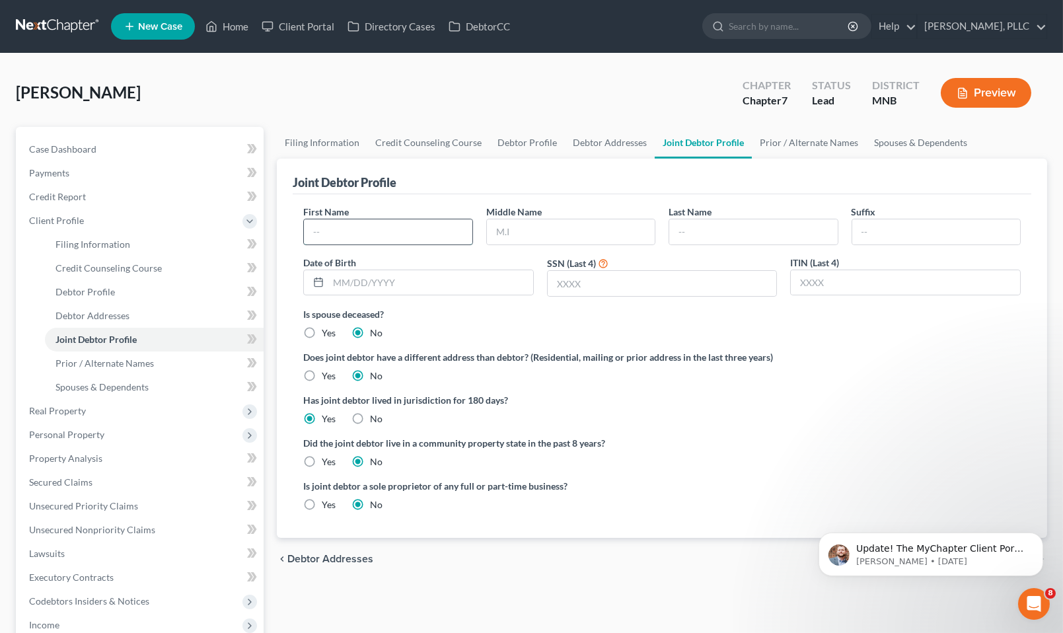
click at [358, 222] on input "text" at bounding box center [388, 231] width 168 height 25
type input "Jordan"
type input "Rincon"
type input "05/30/1986"
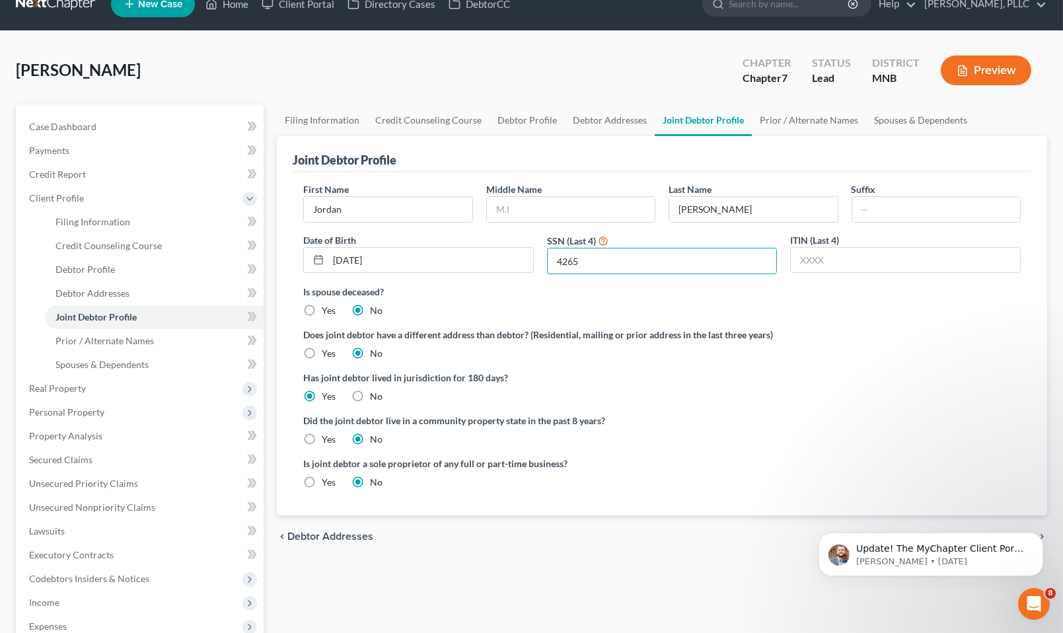
scroll to position [32, 0]
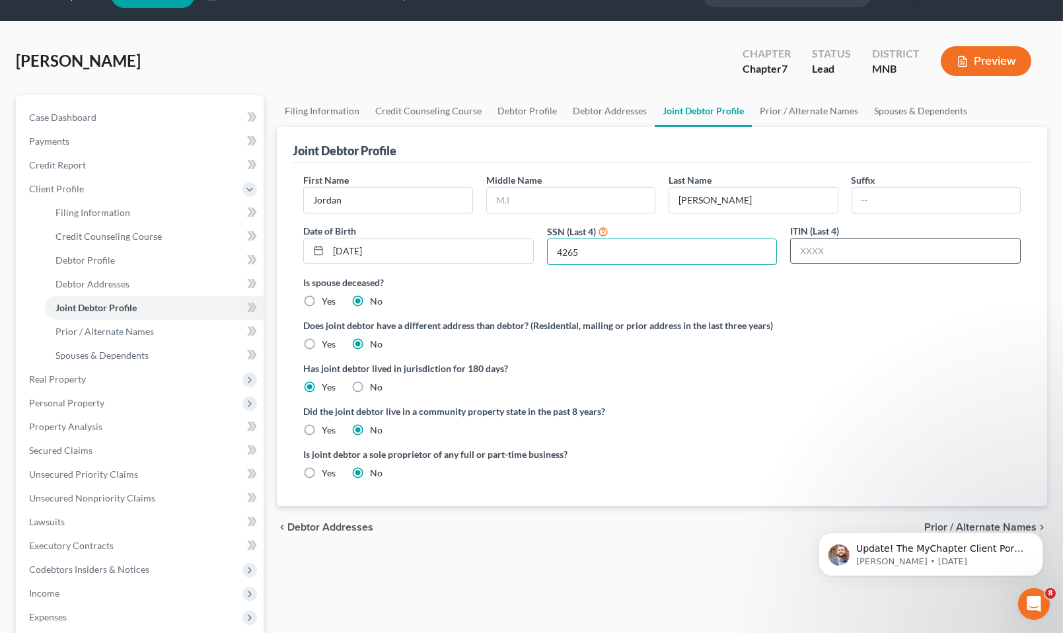
type input "4265"
click at [826, 248] on input "text" at bounding box center [905, 250] width 229 height 25
click at [122, 334] on span "Prior / Alternate Names" at bounding box center [104, 331] width 98 height 11
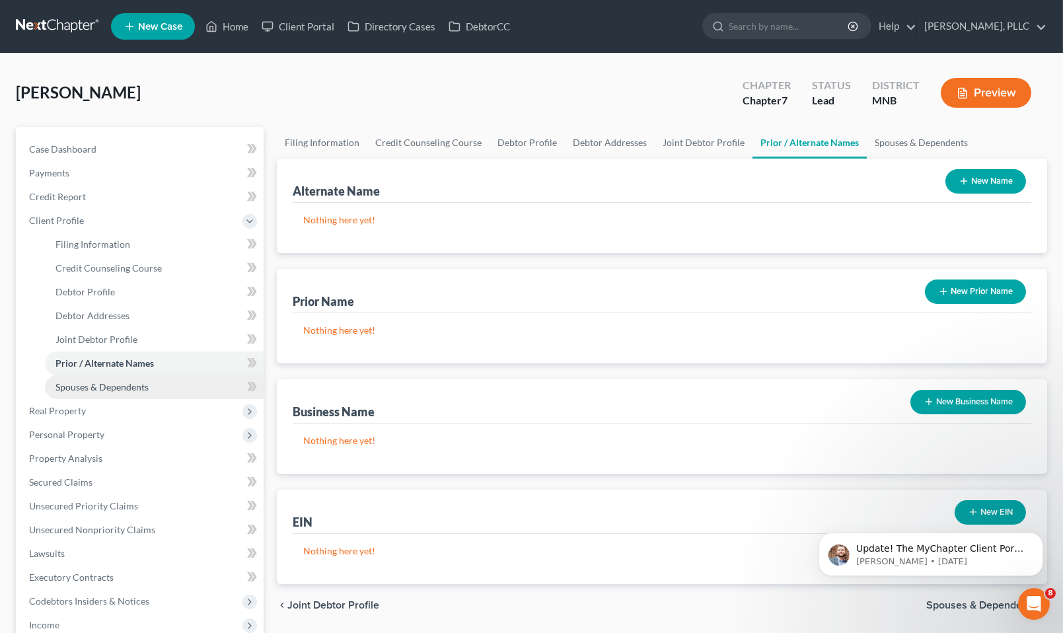
click at [109, 382] on span "Spouses & Dependents" at bounding box center [101, 386] width 93 height 11
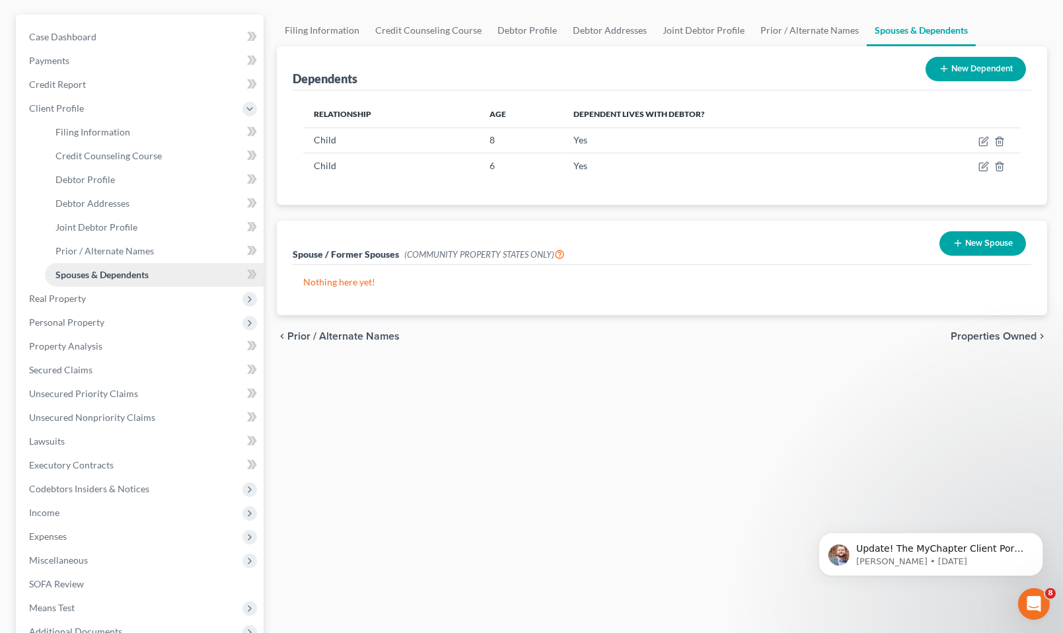
scroll to position [114, 0]
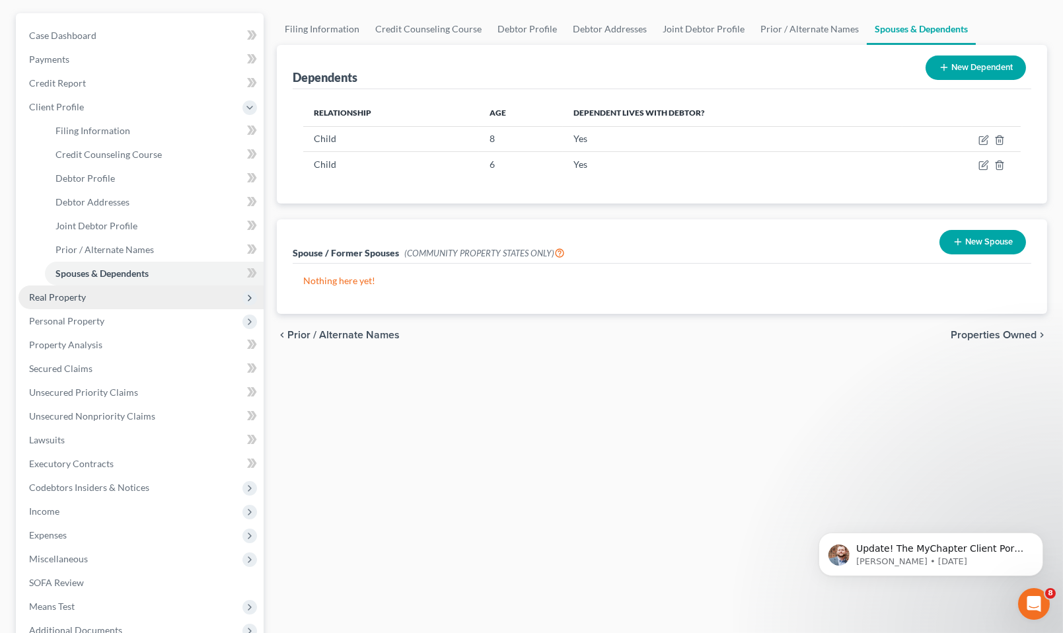
click at [67, 301] on span "Real Property" at bounding box center [140, 297] width 245 height 24
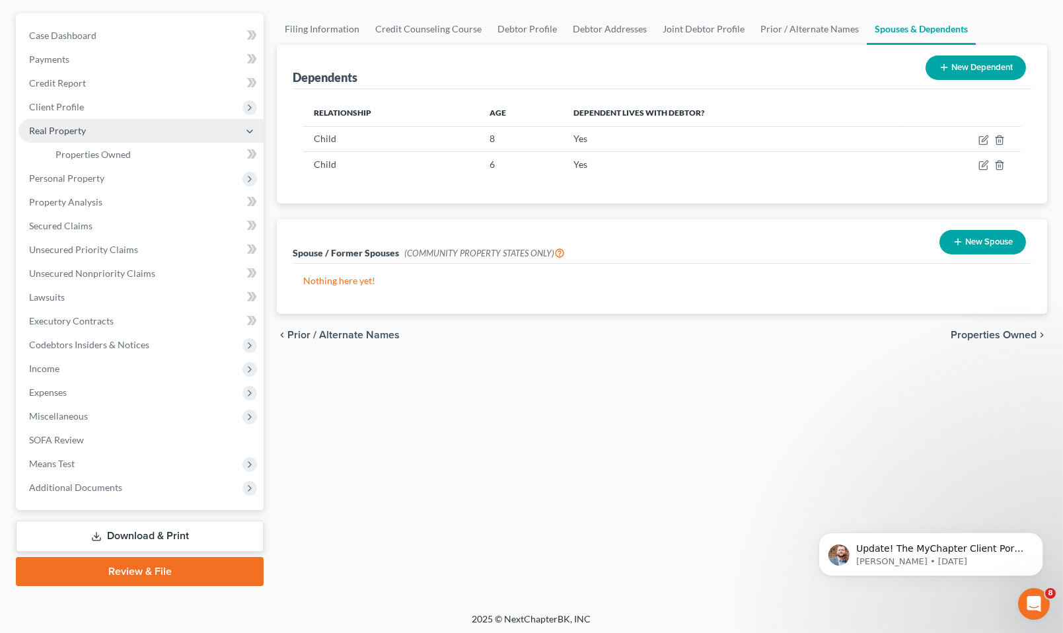
click at [75, 137] on span "Real Property" at bounding box center [140, 131] width 245 height 24
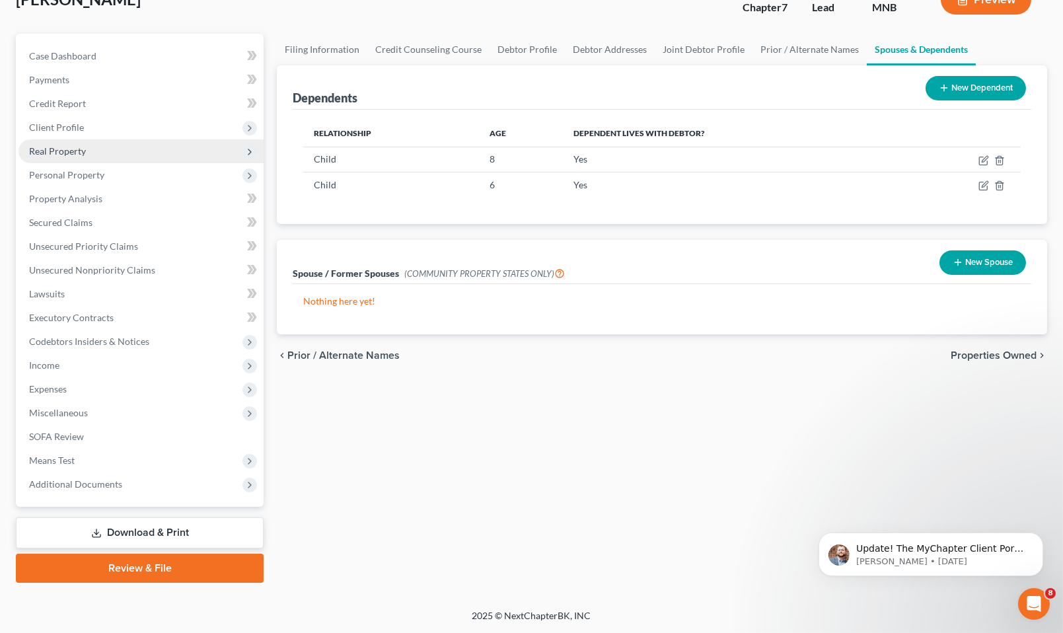
scroll to position [91, 0]
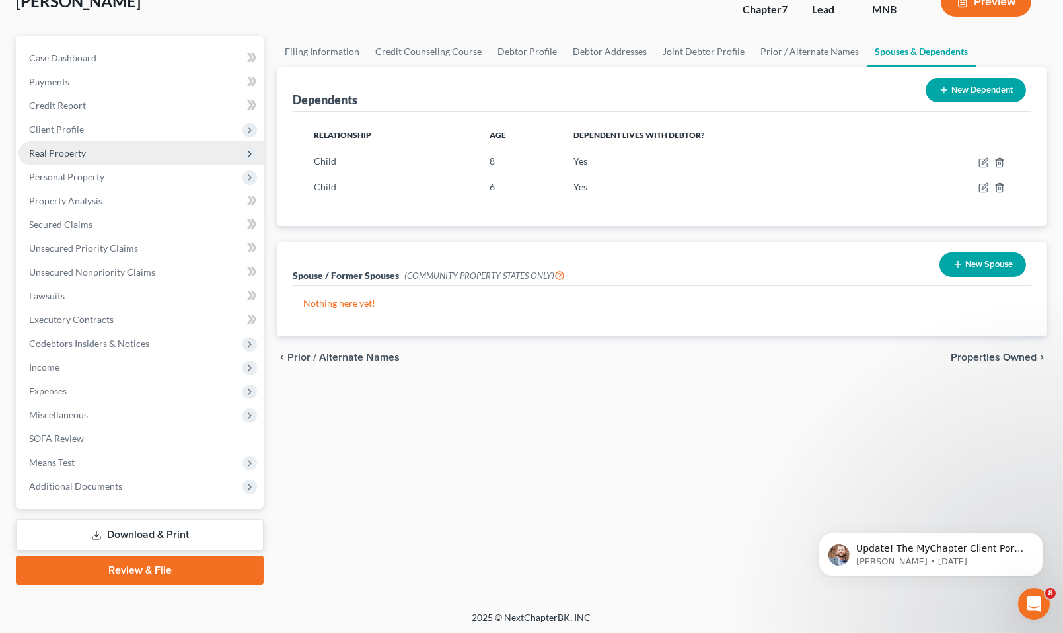
click at [78, 143] on span "Real Property" at bounding box center [140, 153] width 245 height 24
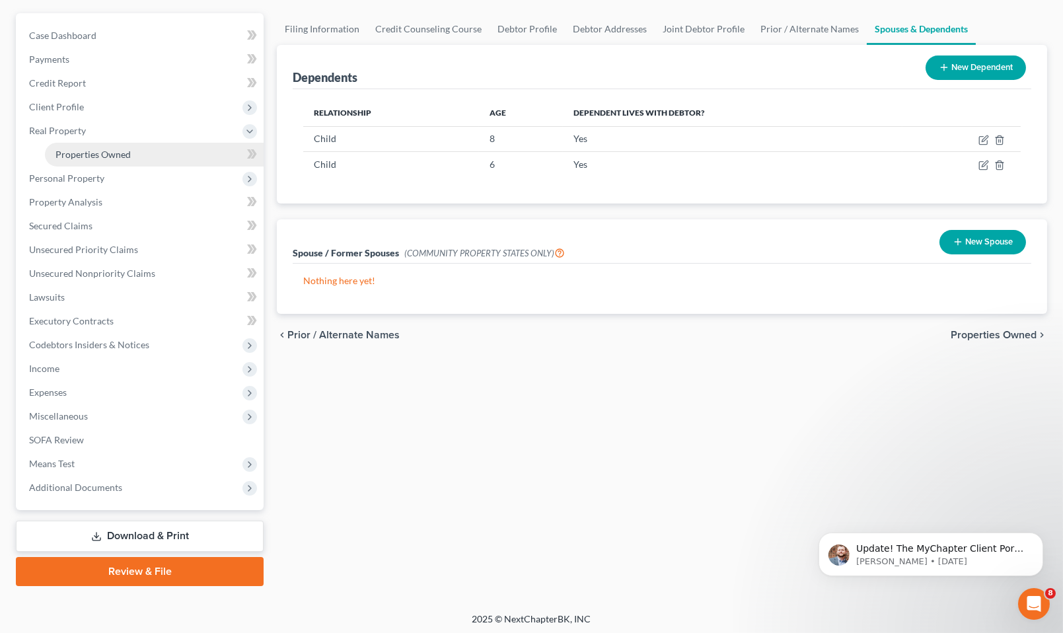
click at [96, 159] on link "Properties Owned" at bounding box center [154, 155] width 219 height 24
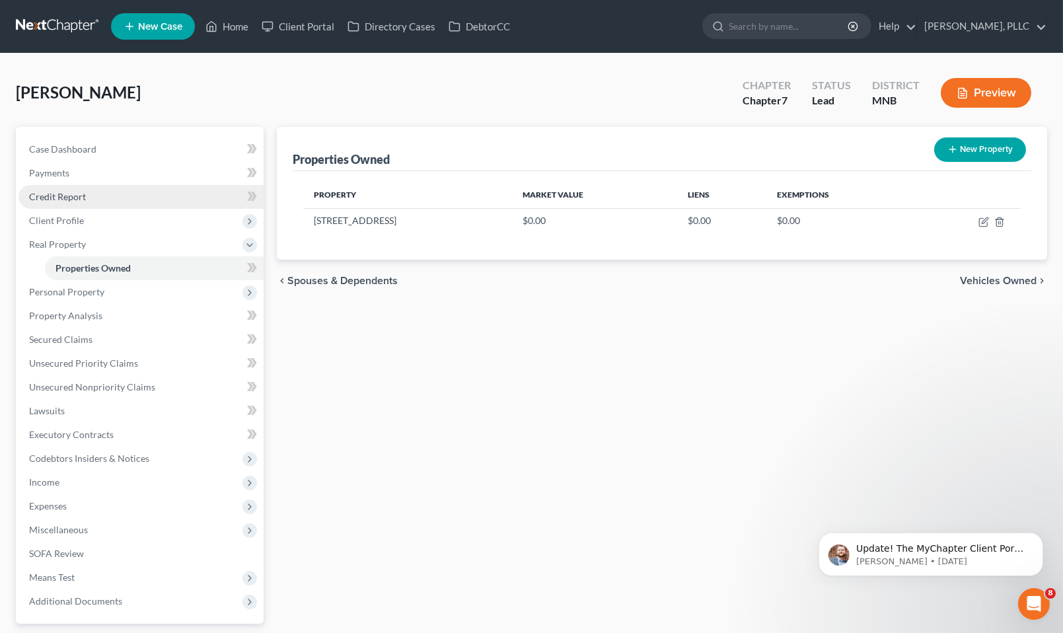
click at [79, 194] on span "Credit Report" at bounding box center [57, 196] width 57 height 11
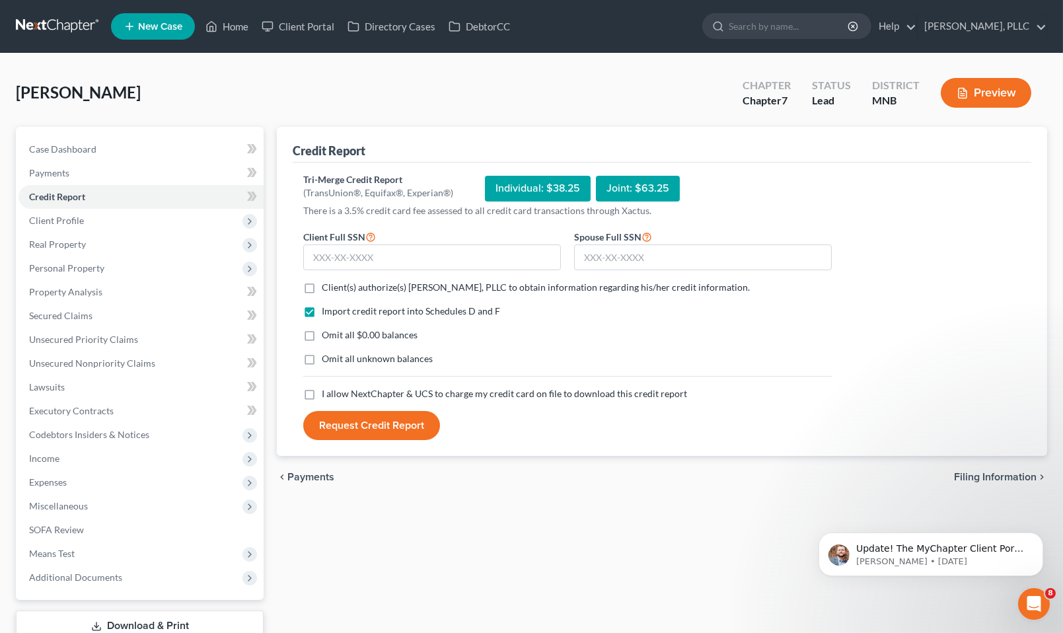
click at [662, 186] on div "Joint: $63.25" at bounding box center [638, 189] width 84 height 26
click at [637, 187] on div "Joint: $63.25" at bounding box center [638, 189] width 84 height 26
click at [507, 255] on input "text" at bounding box center [432, 257] width 258 height 26
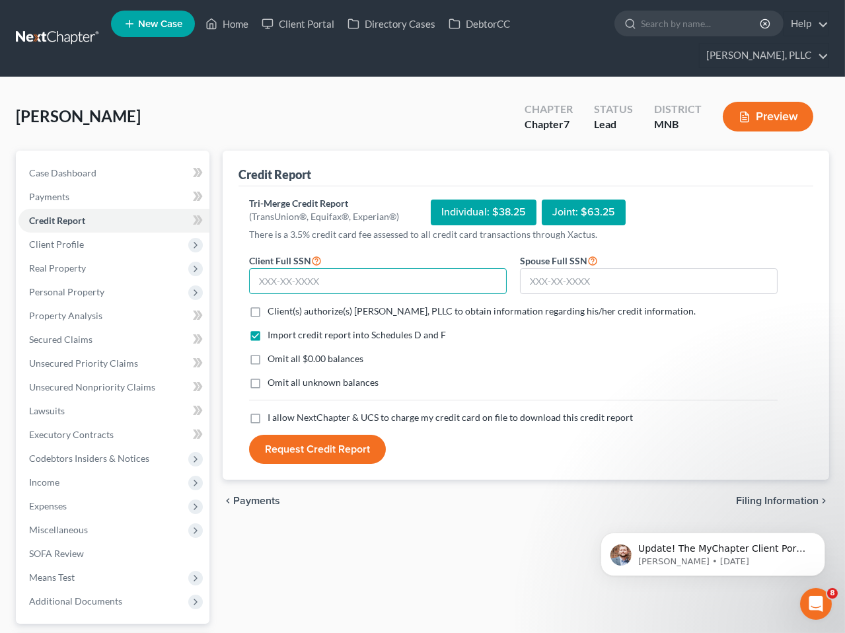
click at [327, 282] on input "text" at bounding box center [378, 281] width 258 height 26
type input "472-19-0328"
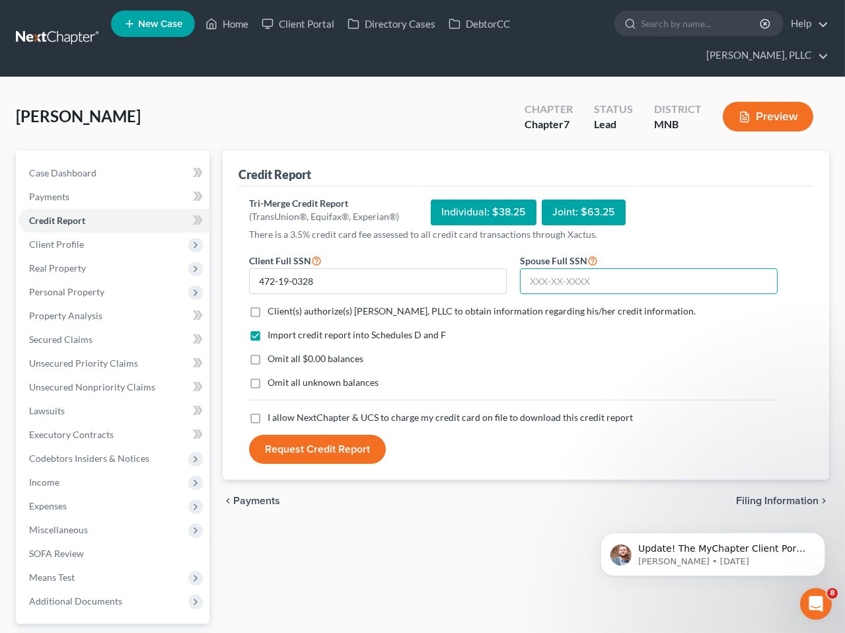
click at [544, 272] on input "text" at bounding box center [649, 281] width 258 height 26
type input "474-17-4265"
click at [267, 357] on label "Omit all $0.00 balances" at bounding box center [315, 358] width 96 height 13
click at [273, 357] on input "Omit all $0.00 balances" at bounding box center [277, 356] width 9 height 9
checkbox input "true"
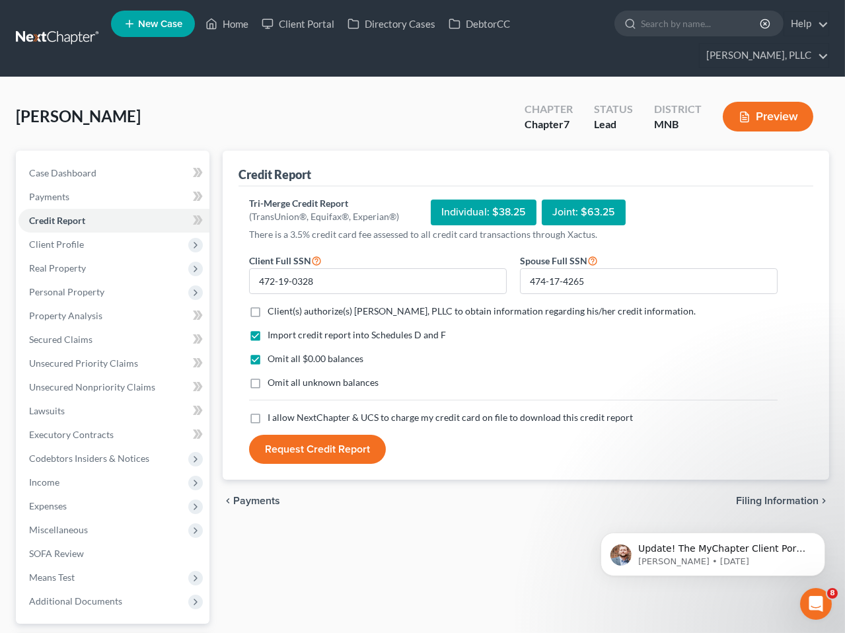
click at [267, 316] on label "Client(s) authorize(s) Friedman Murray, PLLC to obtain information regarding hi…" at bounding box center [481, 310] width 428 height 13
click at [273, 313] on input "Client(s) authorize(s) Friedman Murray, PLLC to obtain information regarding hi…" at bounding box center [277, 308] width 9 height 9
checkbox input "true"
click at [267, 417] on label "I allow NextChapter & UCS to charge my credit card on file to download this cre…" at bounding box center [449, 417] width 365 height 13
click at [273, 417] on input "I allow NextChapter & UCS to charge my credit card on file to download this cre…" at bounding box center [277, 415] width 9 height 9
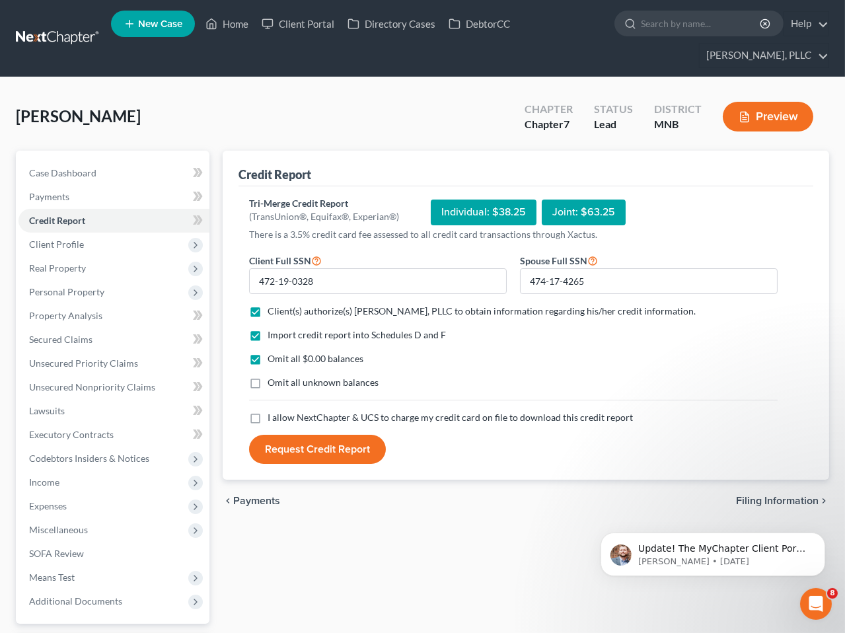
checkbox input "true"
click at [330, 442] on button "Request Credit Report" at bounding box center [317, 449] width 137 height 29
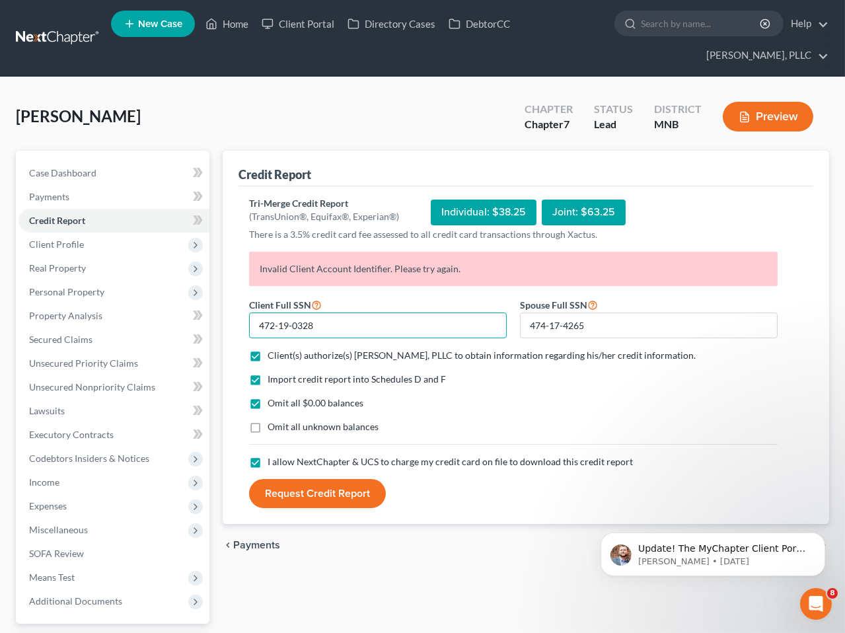
click at [379, 327] on input "472-19-0328" at bounding box center [378, 325] width 258 height 26
click at [336, 494] on button "Request Credit Report" at bounding box center [317, 493] width 137 height 29
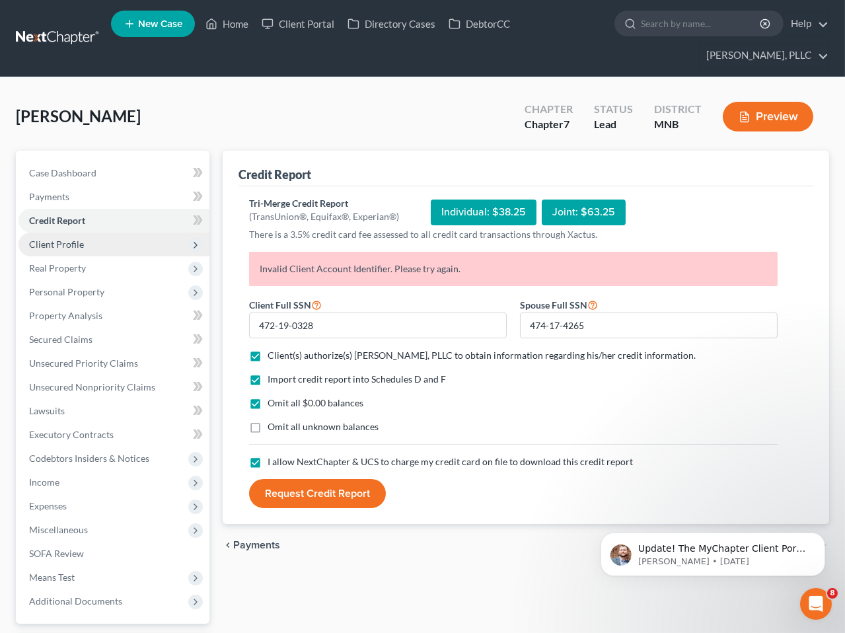
click at [65, 244] on span "Client Profile" at bounding box center [56, 243] width 55 height 11
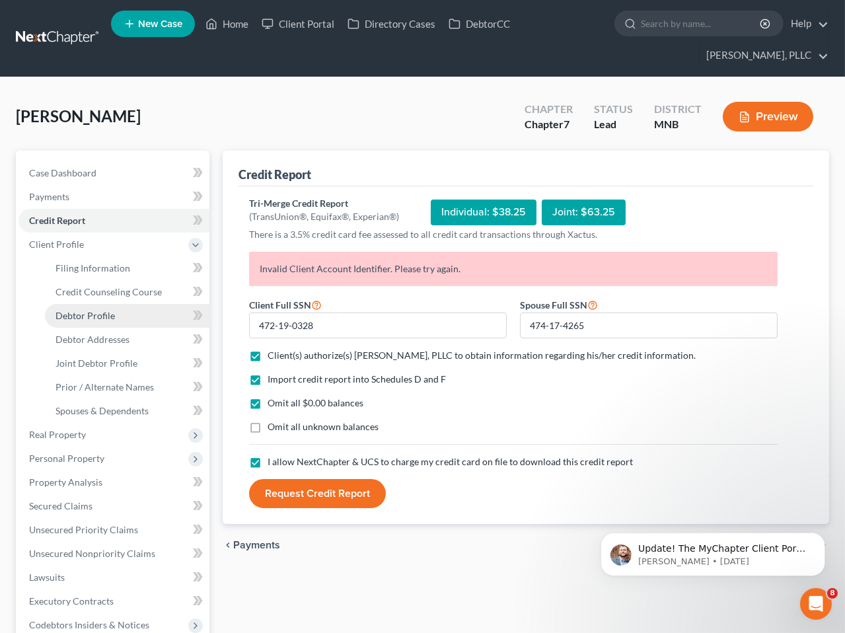
click at [90, 316] on span "Debtor Profile" at bounding box center [84, 315] width 59 height 11
select select "1"
select select "3"
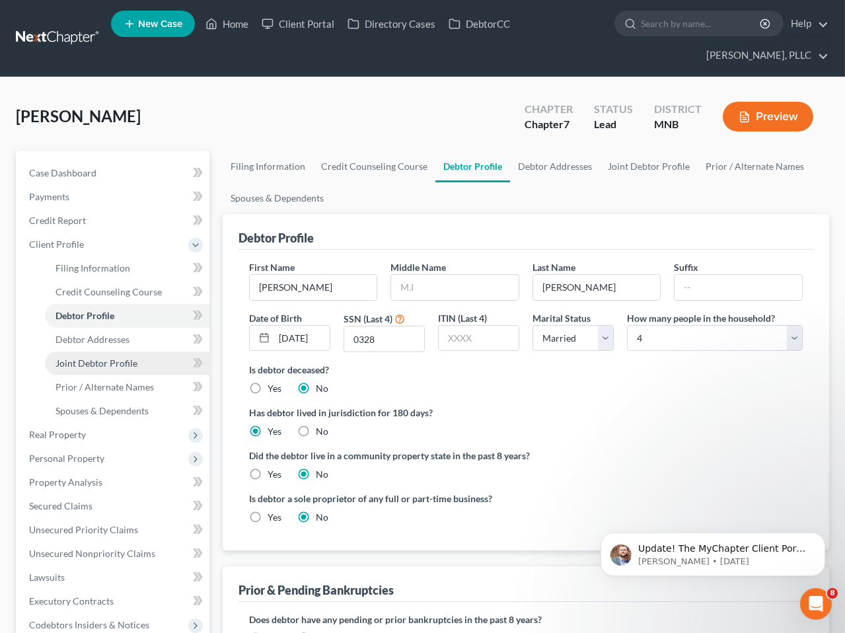
click at [105, 360] on span "Joint Debtor Profile" at bounding box center [96, 362] width 82 height 11
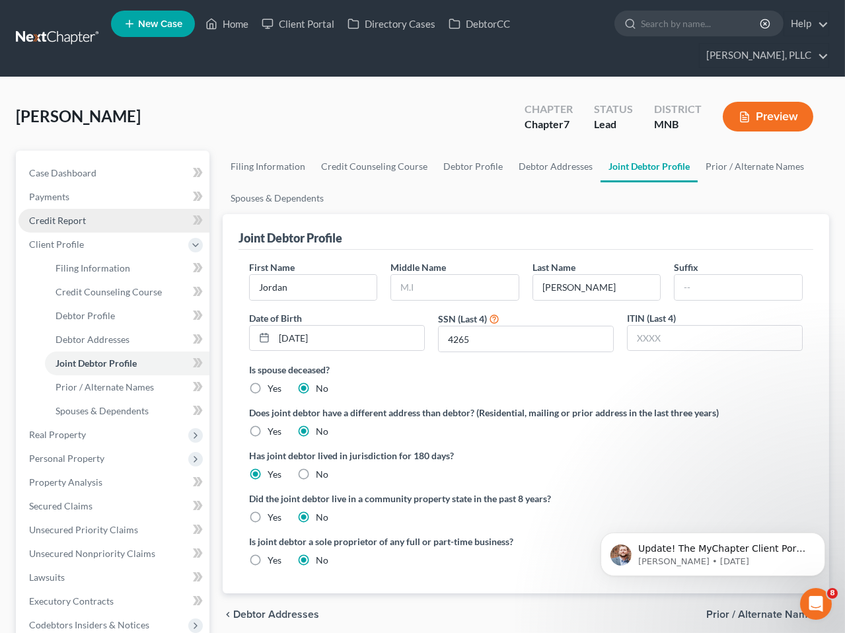
click at [69, 216] on span "Credit Report" at bounding box center [57, 220] width 57 height 11
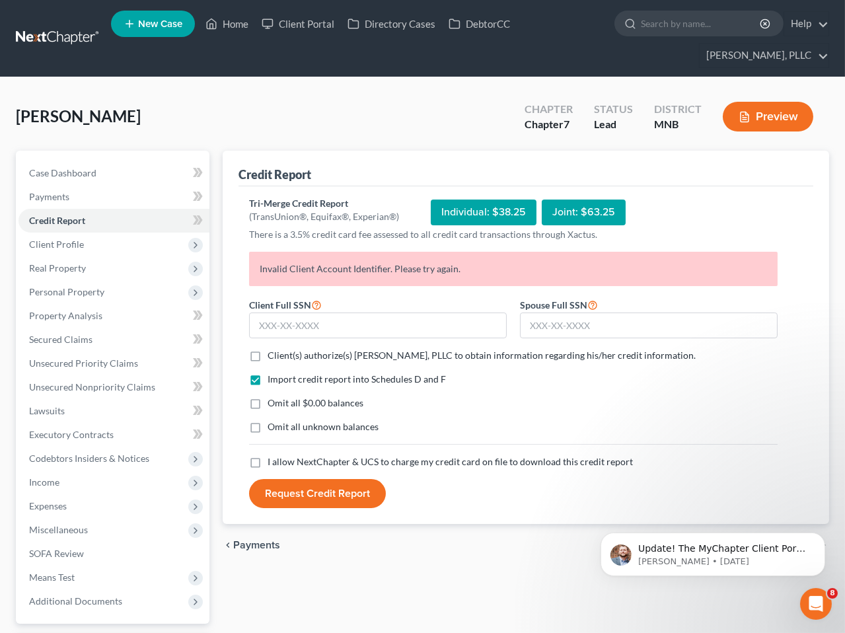
drag, startPoint x: 246, startPoint y: 353, endPoint x: 253, endPoint y: 356, distance: 7.4
click at [267, 353] on label "Client(s) authorize(s) Friedman Murray, PLLC to obtain information regarding hi…" at bounding box center [481, 355] width 428 height 13
click at [273, 353] on input "Client(s) authorize(s) Friedman Murray, PLLC to obtain information regarding hi…" at bounding box center [277, 353] width 9 height 9
checkbox input "true"
click at [267, 402] on label "Omit all $0.00 balances" at bounding box center [315, 402] width 96 height 13
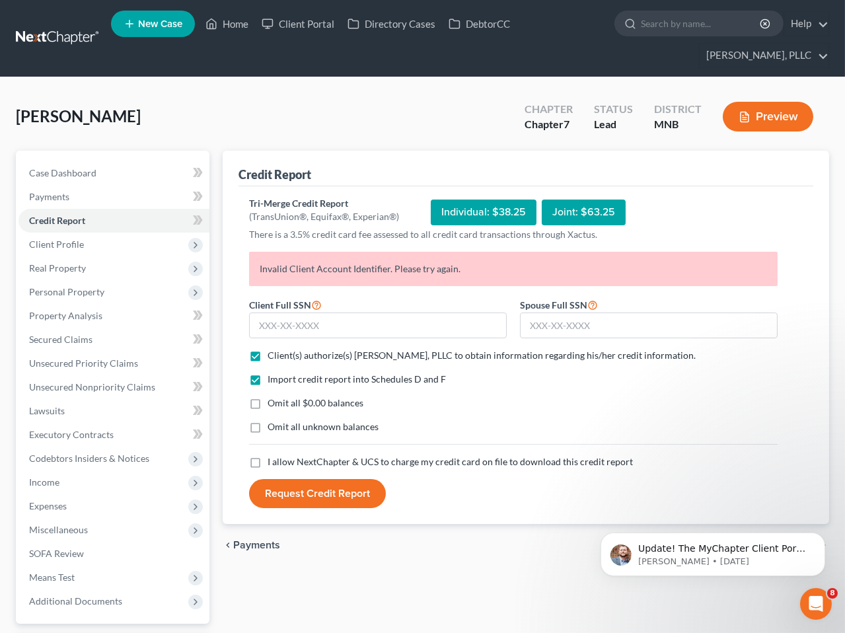
click at [273, 402] on input "Omit all $0.00 balances" at bounding box center [277, 400] width 9 height 9
checkbox input "true"
click at [575, 331] on input "text" at bounding box center [649, 325] width 258 height 26
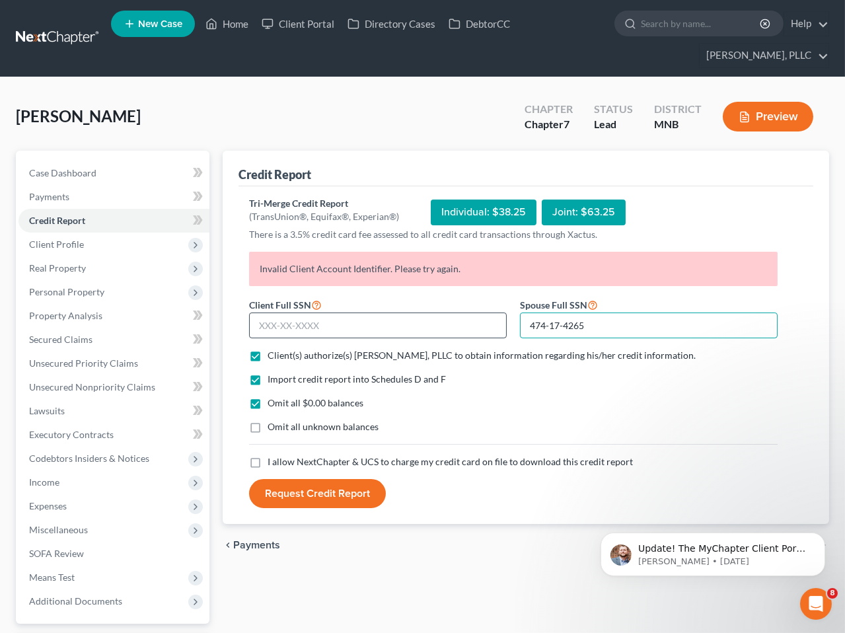
type input "474-17-4265"
click at [481, 332] on input "text" at bounding box center [378, 325] width 258 height 26
type input "472-19-0328"
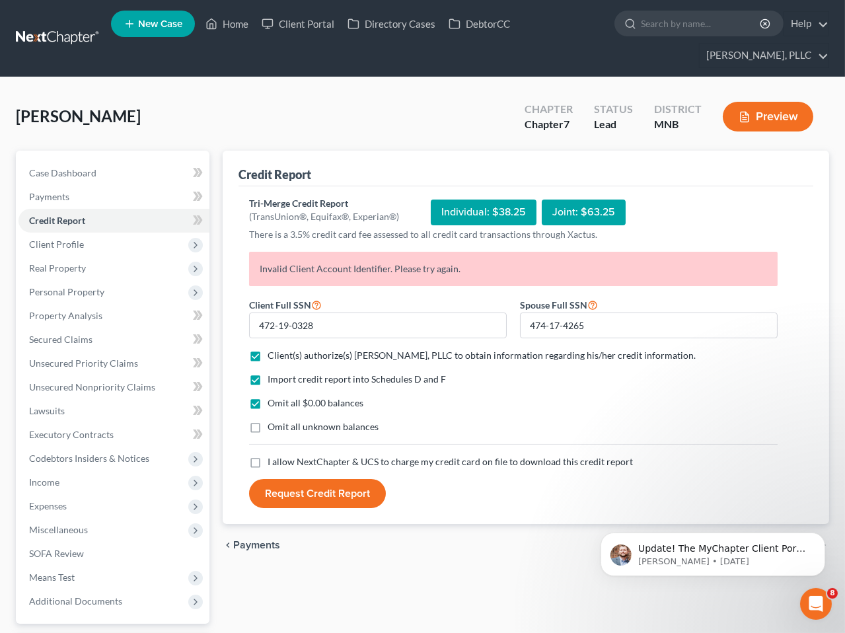
click at [267, 463] on label "I allow NextChapter & UCS to charge my credit card on file to download this cre…" at bounding box center [449, 461] width 365 height 13
click at [273, 463] on input "I allow NextChapter & UCS to charge my credit card on file to download this cre…" at bounding box center [277, 459] width 9 height 9
checkbox input "true"
click at [297, 490] on button "Request Credit Report" at bounding box center [317, 493] width 137 height 29
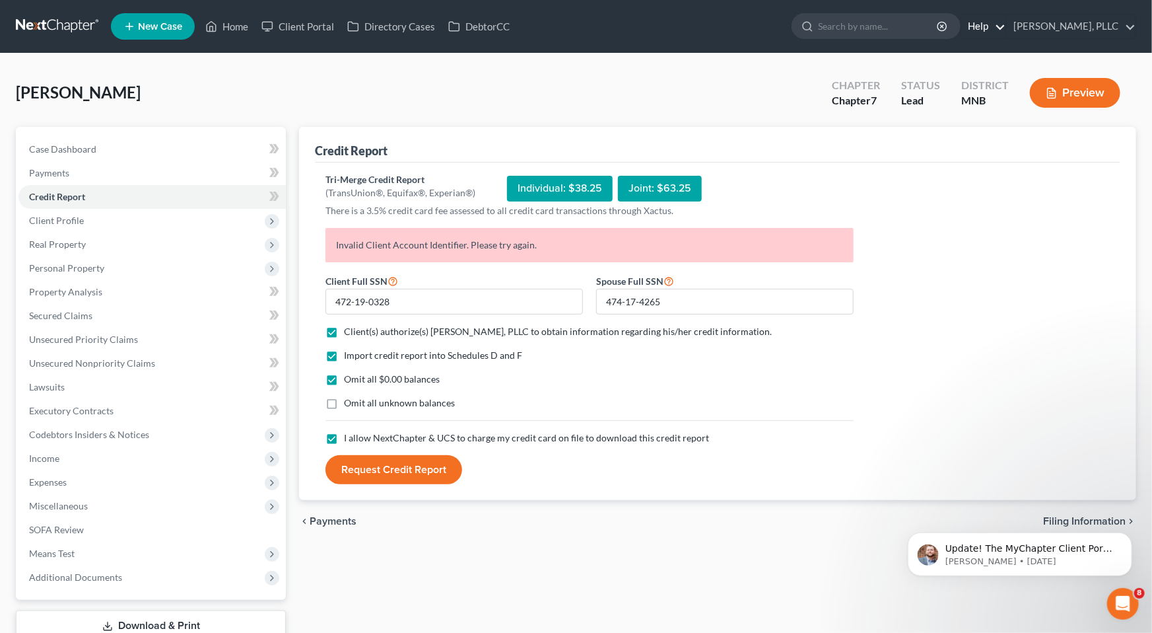
click at [975, 21] on link "Help" at bounding box center [984, 27] width 44 height 24
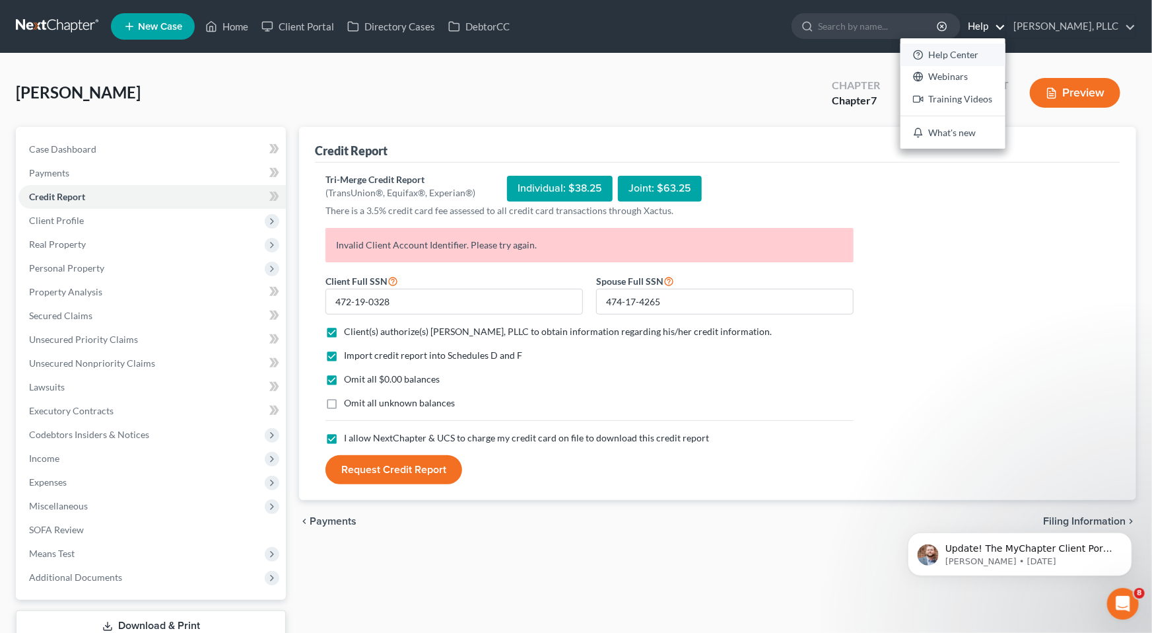
click at [968, 55] on link "Help Center" at bounding box center [953, 55] width 105 height 22
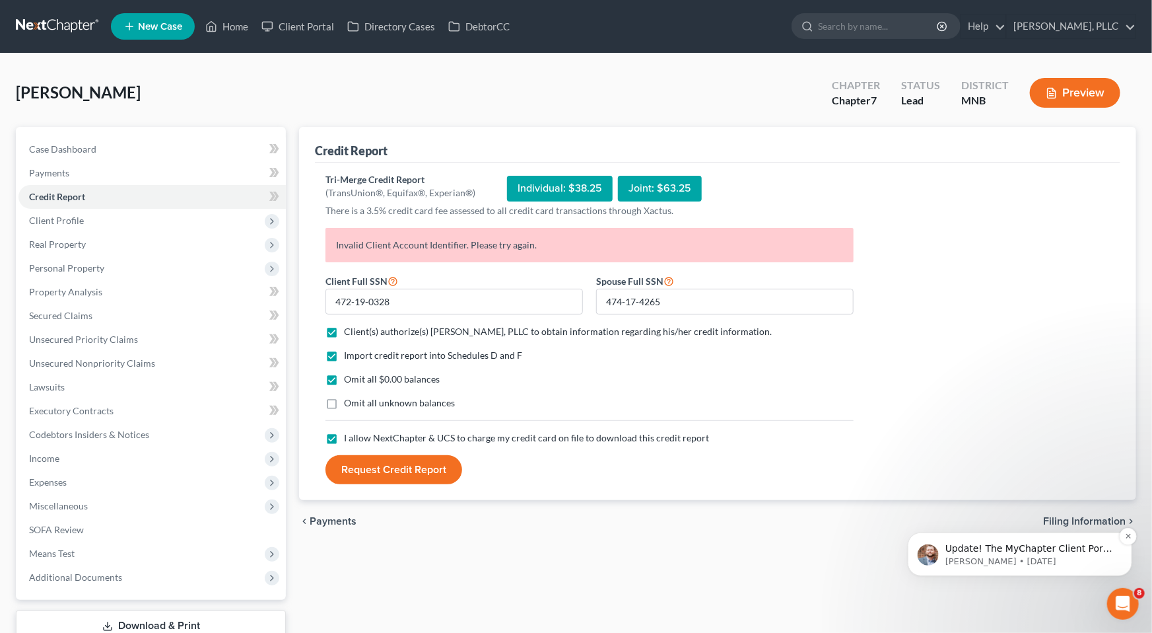
click at [1054, 543] on p "Update! The MyChapter Client Portal is back up and running. Thank you for your …" at bounding box center [1030, 548] width 170 height 13
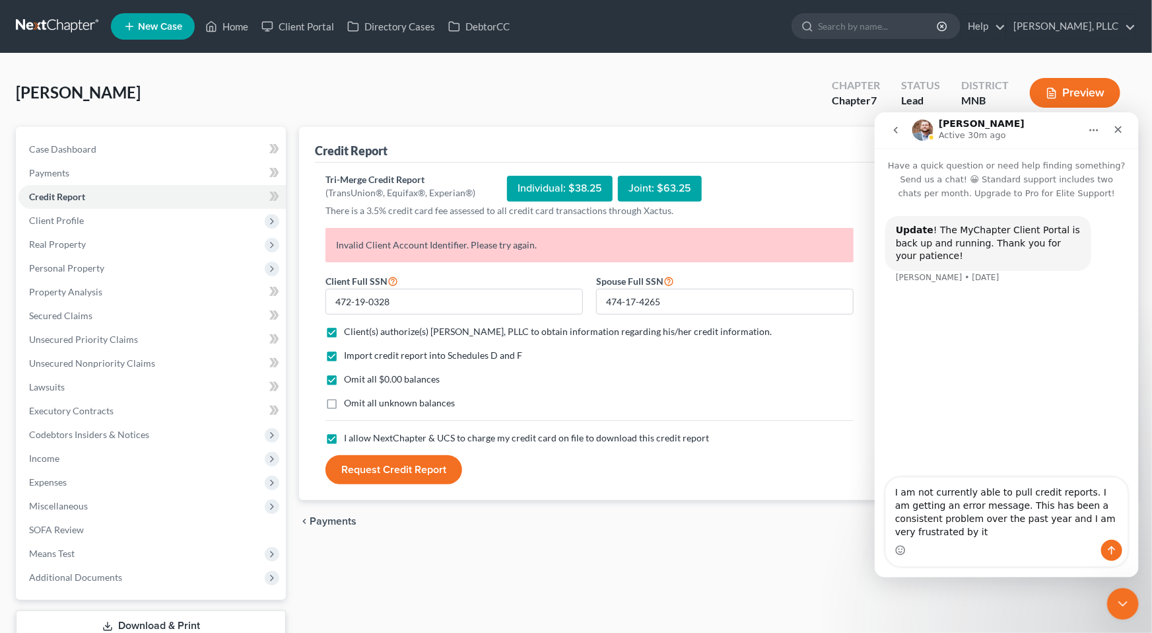
type textarea "I am not currently able to pull credit reports. I am getting an error message. …"
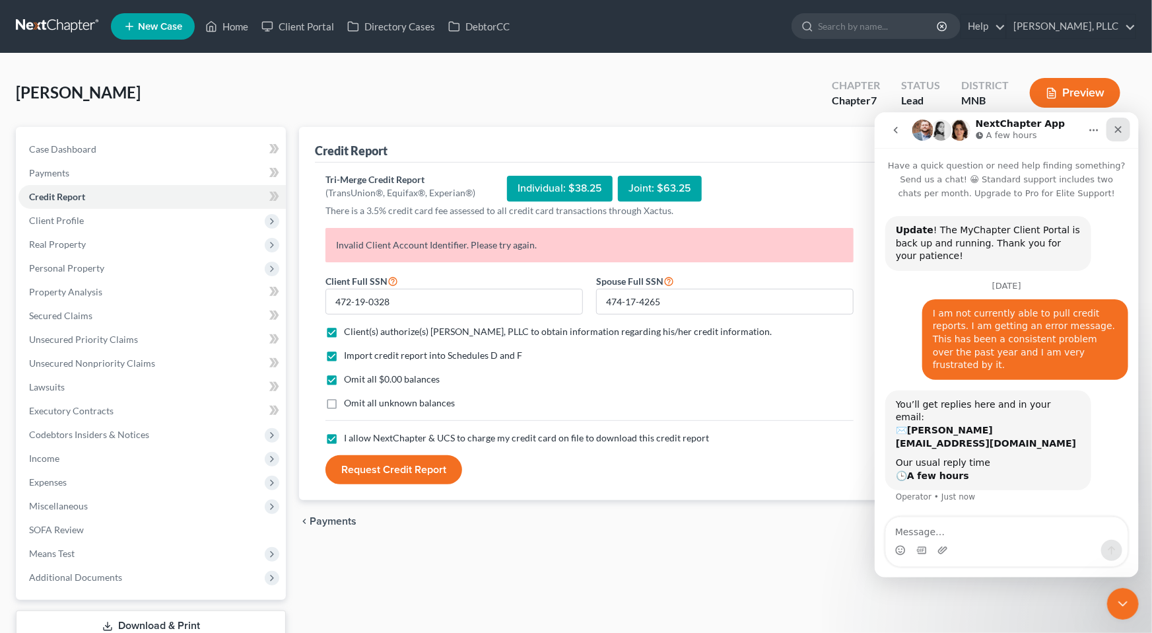
click at [1062, 136] on div "Close" at bounding box center [1118, 129] width 24 height 24
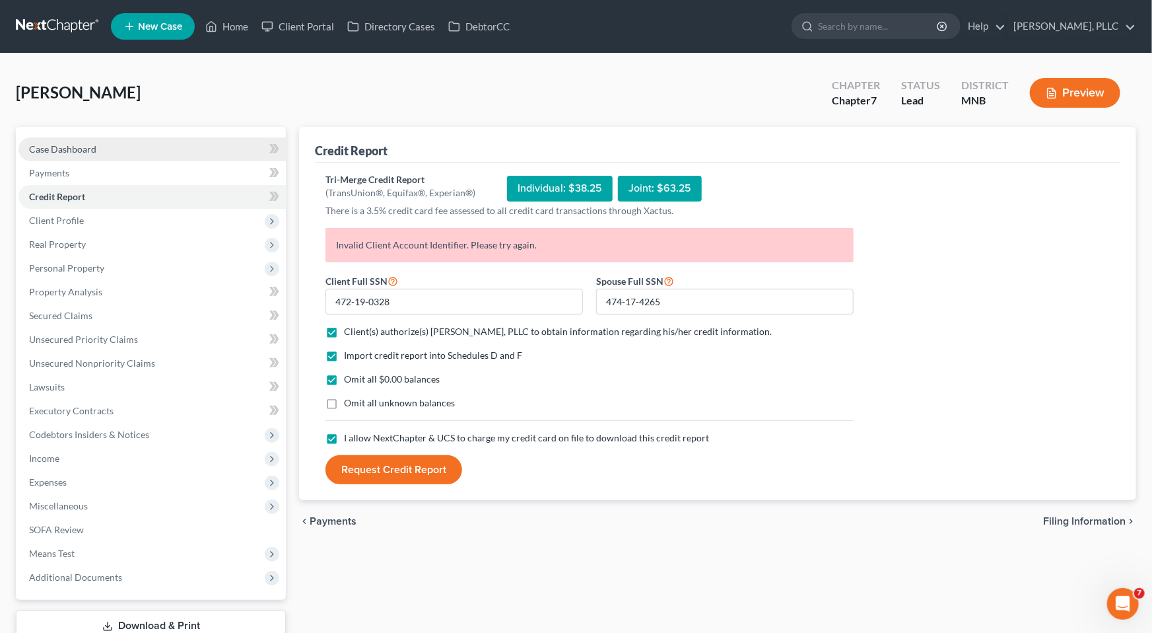
click at [43, 139] on link "Case Dashboard" at bounding box center [151, 149] width 267 height 24
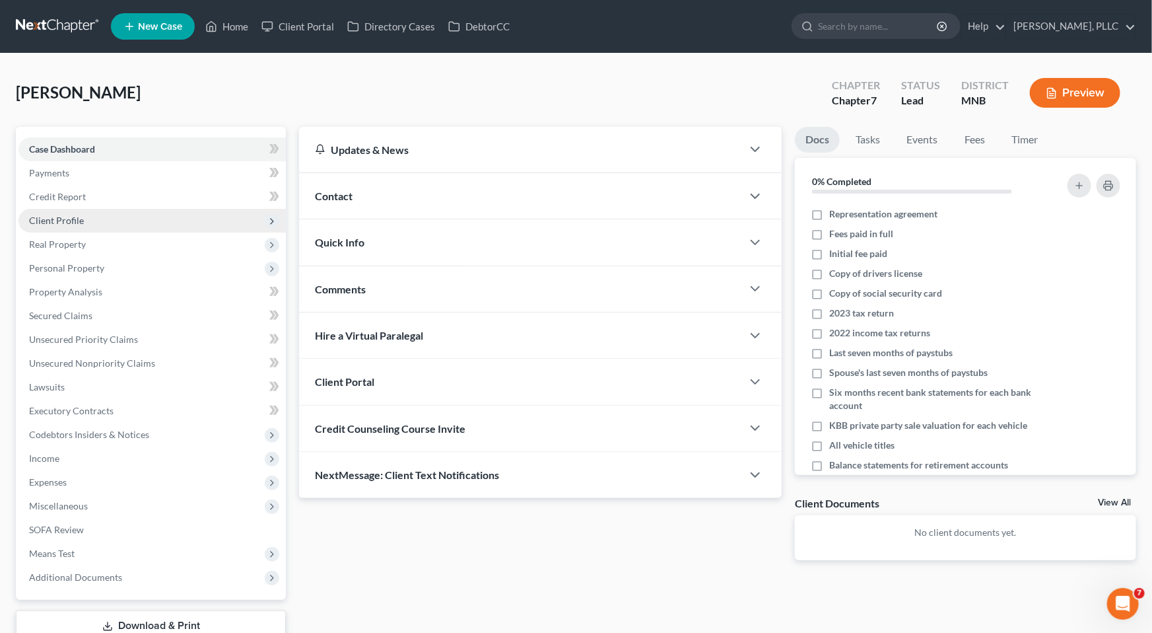
click at [64, 215] on span "Client Profile" at bounding box center [56, 220] width 55 height 11
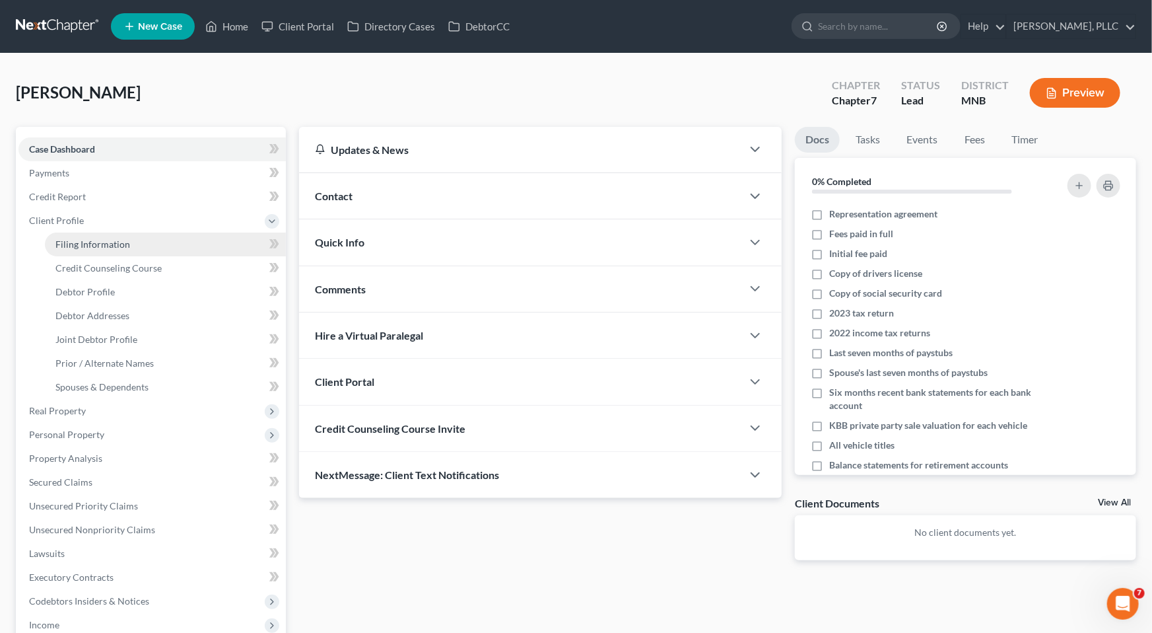
click at [83, 242] on span "Filing Information" at bounding box center [92, 243] width 75 height 11
select select "1"
select select "0"
select select "42"
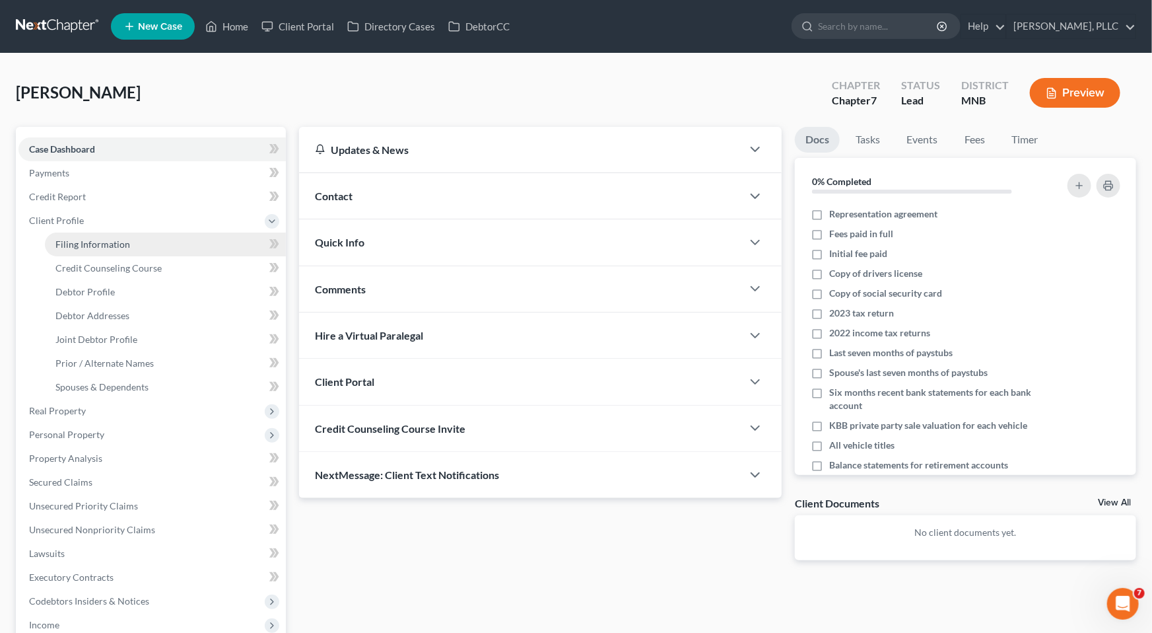
select select "1"
select select "24"
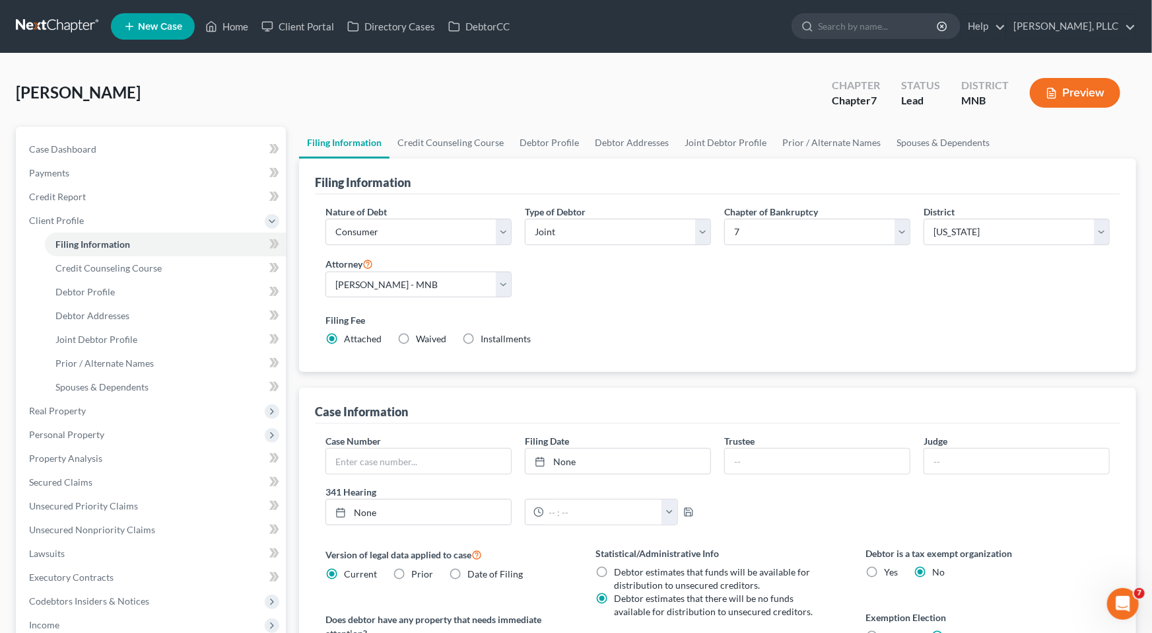
click at [1062, 596] on icon "Open Intercom Messenger" at bounding box center [1123, 603] width 22 height 22
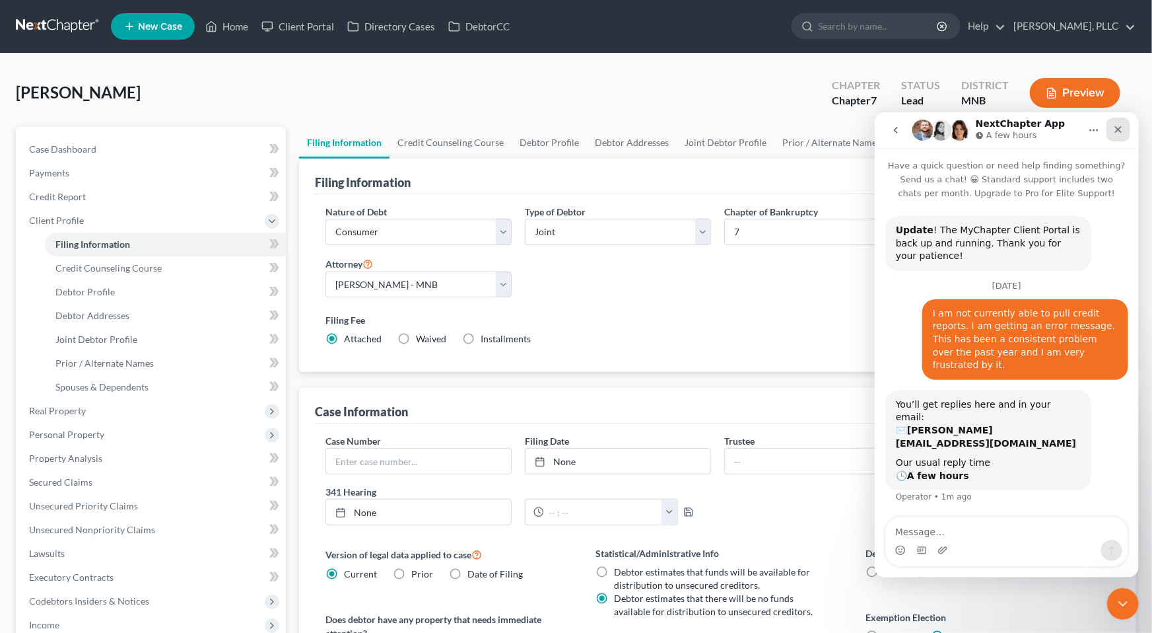
click at [1062, 133] on icon "Close" at bounding box center [1118, 129] width 11 height 11
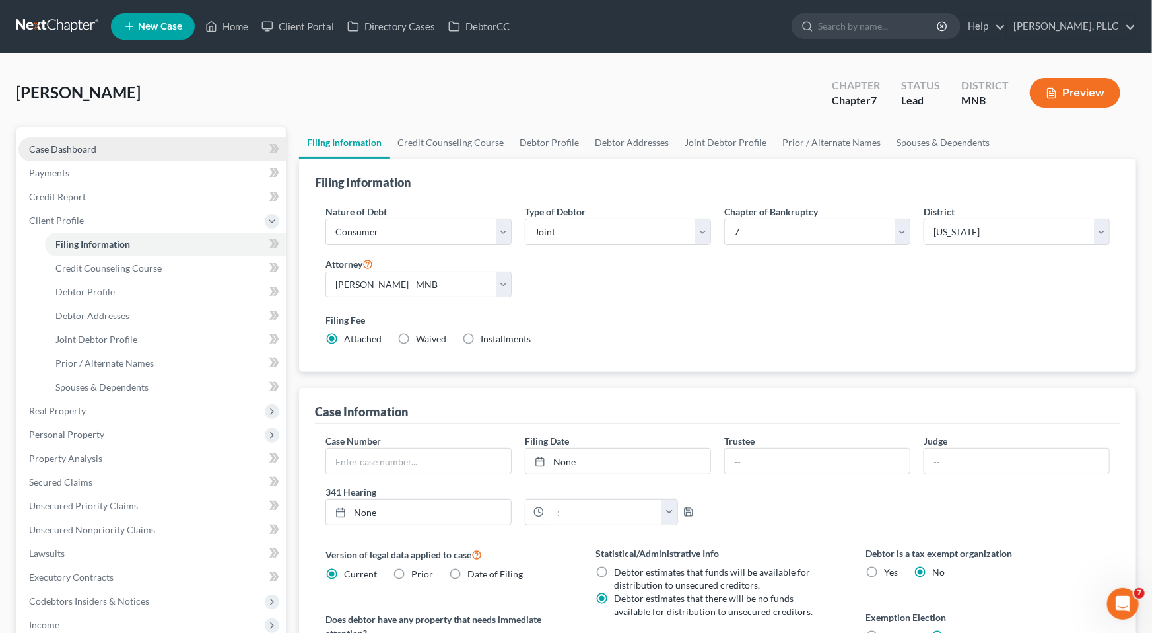
scroll to position [50, 0]
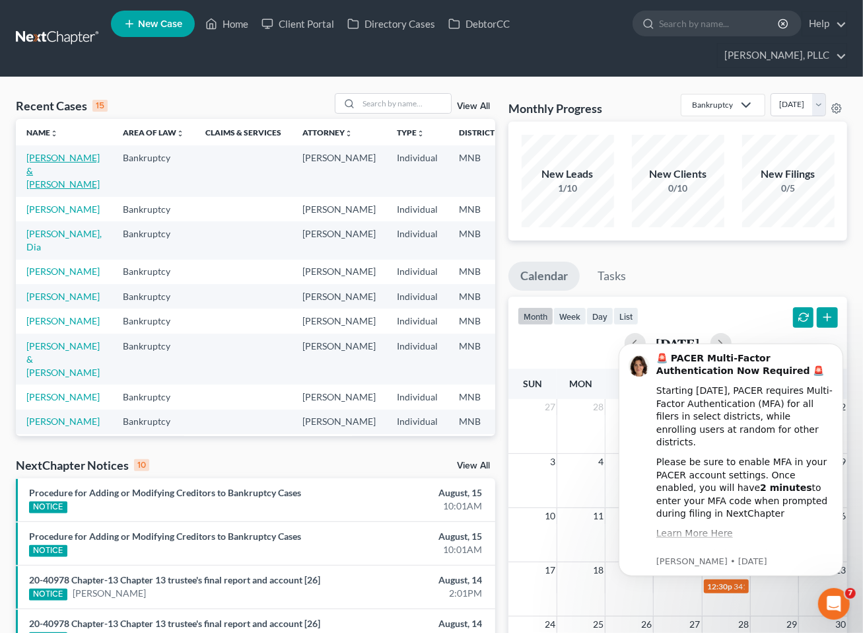
click at [42, 171] on link "Rincon, Alexandra & Jordan" at bounding box center [62, 171] width 73 height 38
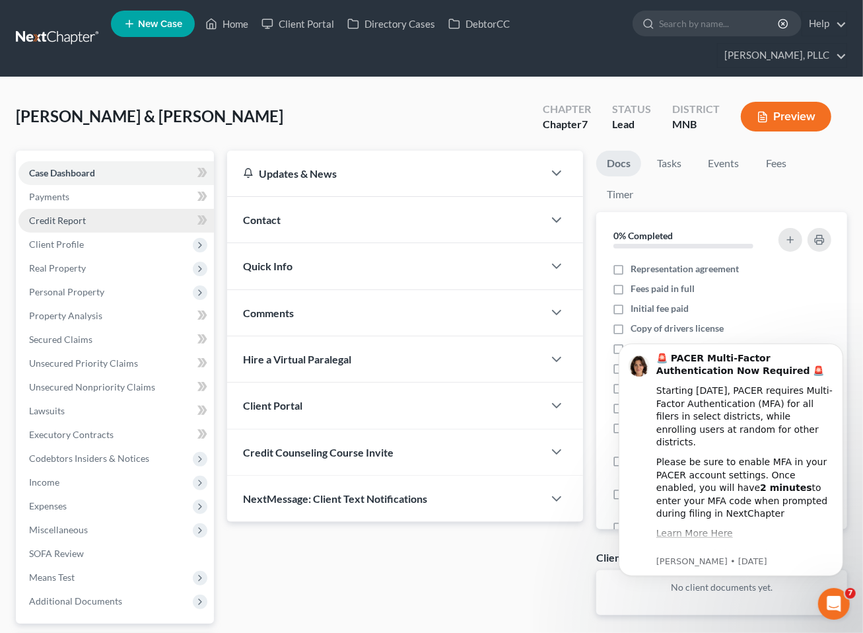
click at [61, 217] on span "Credit Report" at bounding box center [57, 220] width 57 height 11
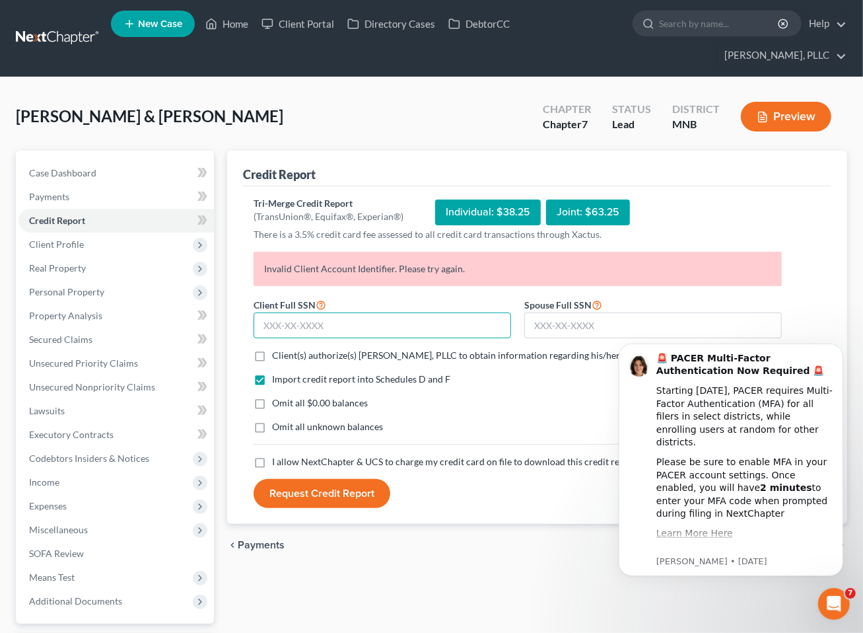
click at [341, 322] on input "text" at bounding box center [383, 325] width 258 height 26
type input "472-19-0328"
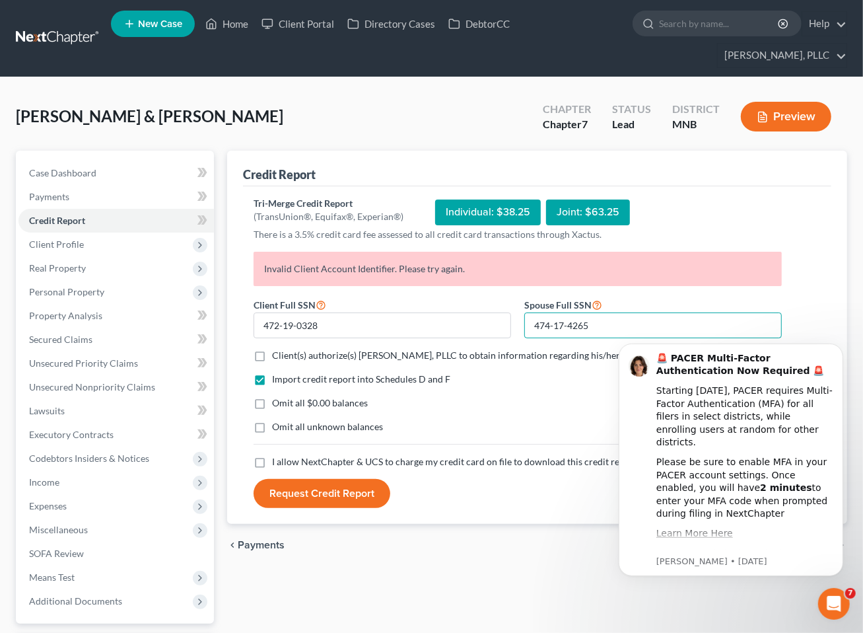
type input "474-17-4265"
click at [272, 355] on label "Client(s) authorize(s) Friedman Murray, PLLC to obtain information regarding hi…" at bounding box center [486, 355] width 428 height 13
click at [277, 355] on input "Client(s) authorize(s) Friedman Murray, PLLC to obtain information regarding hi…" at bounding box center [281, 353] width 9 height 9
checkbox input "true"
click at [272, 403] on label "Omit all $0.00 balances" at bounding box center [320, 402] width 96 height 13
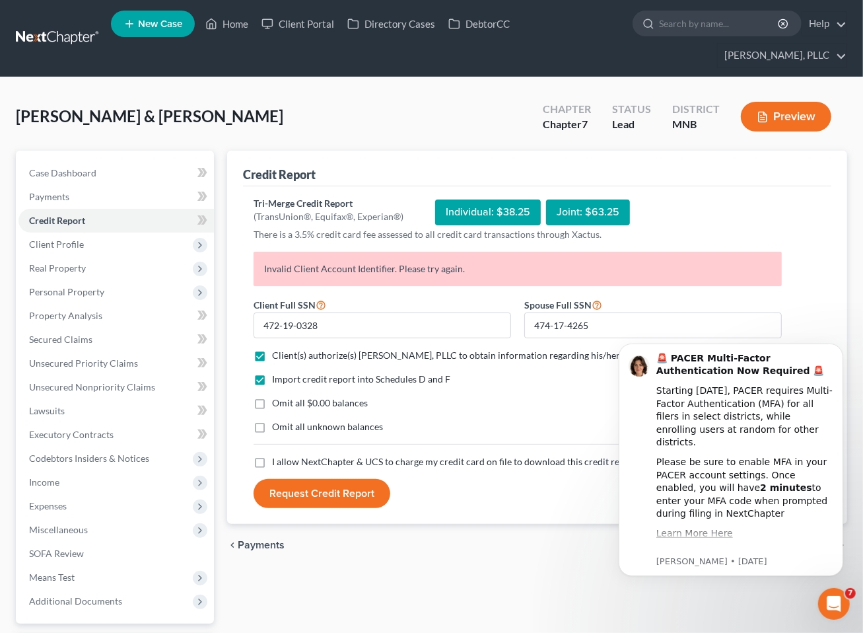
click at [277, 403] on input "Omit all $0.00 balances" at bounding box center [281, 400] width 9 height 9
checkbox input "true"
click at [272, 458] on label "I allow NextChapter & UCS to charge my credit card on file to download this cre…" at bounding box center [454, 461] width 365 height 13
click at [277, 458] on input "I allow NextChapter & UCS to charge my credit card on file to download this cre…" at bounding box center [281, 459] width 9 height 9
checkbox input "true"
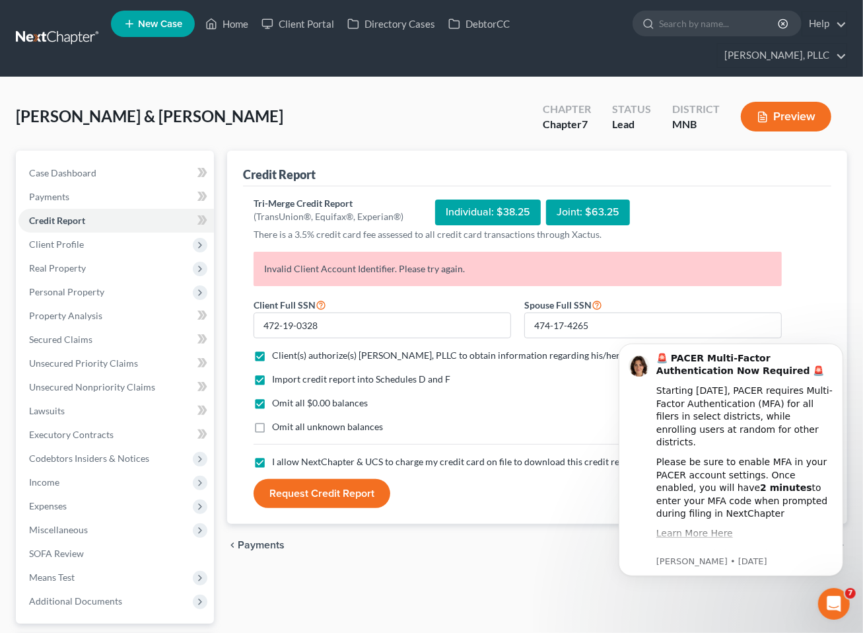
click at [319, 493] on button "Request Credit Report" at bounding box center [322, 493] width 137 height 29
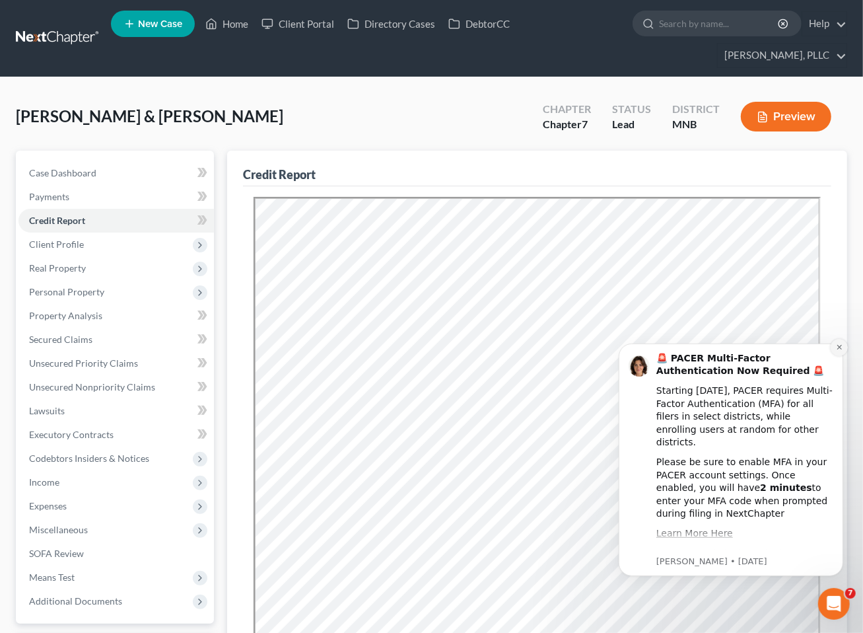
click at [835, 347] on icon "Dismiss notification" at bounding box center [838, 346] width 7 height 7
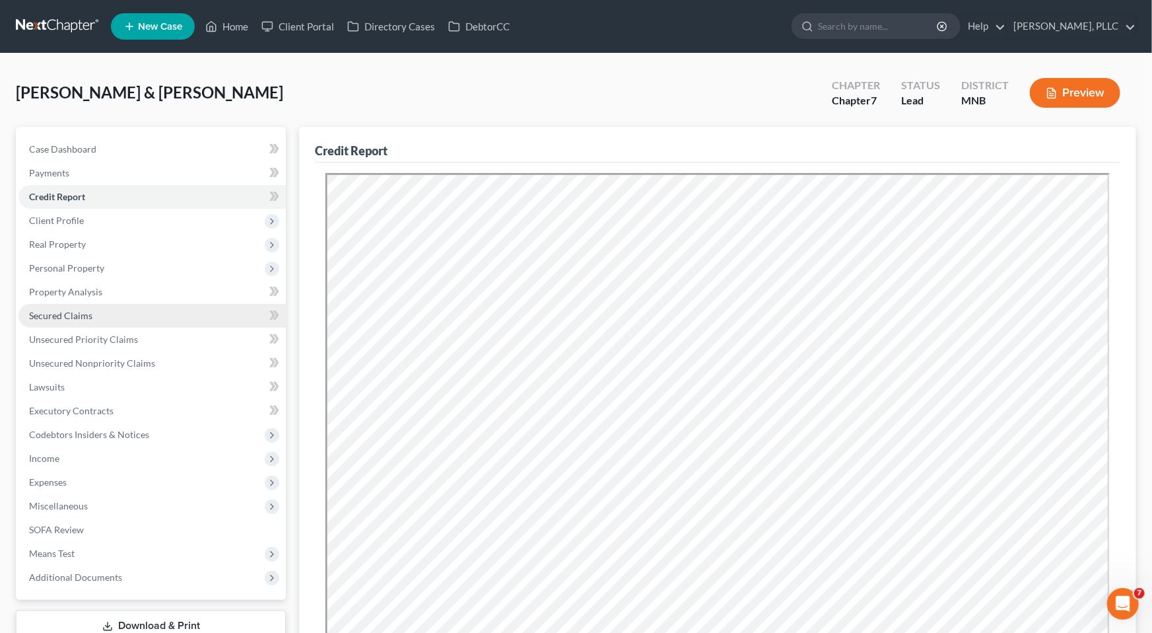
click at [58, 312] on span "Secured Claims" at bounding box center [60, 315] width 63 height 11
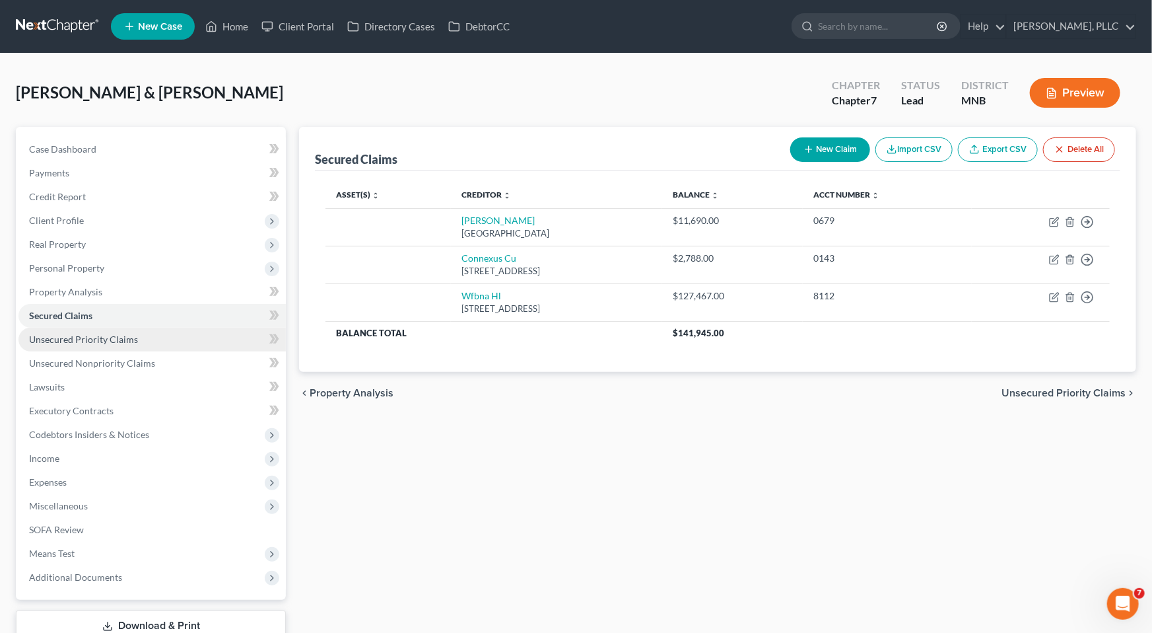
click at [63, 340] on span "Unsecured Priority Claims" at bounding box center [83, 339] width 109 height 11
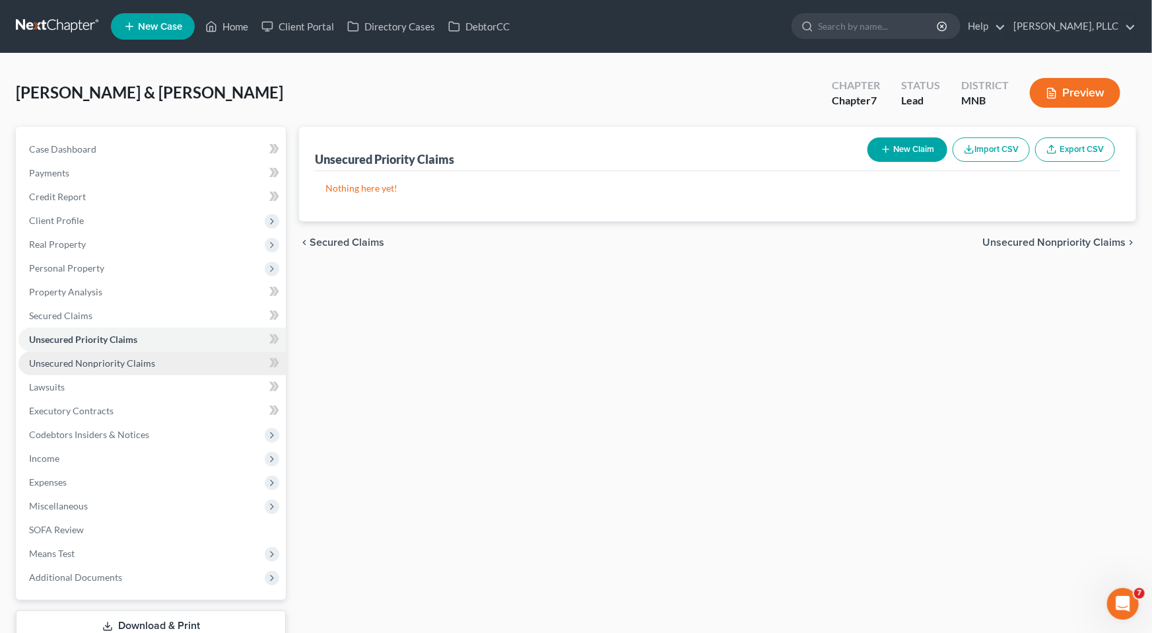
click at [62, 361] on span "Unsecured Nonpriority Claims" at bounding box center [92, 362] width 126 height 11
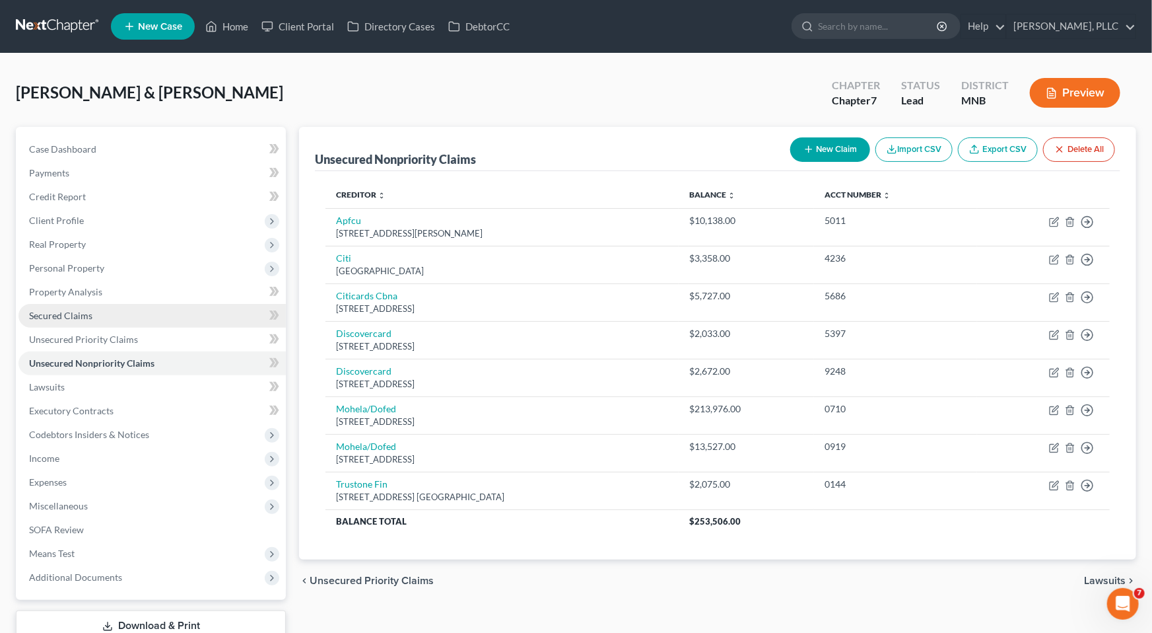
click at [67, 320] on link "Secured Claims" at bounding box center [151, 316] width 267 height 24
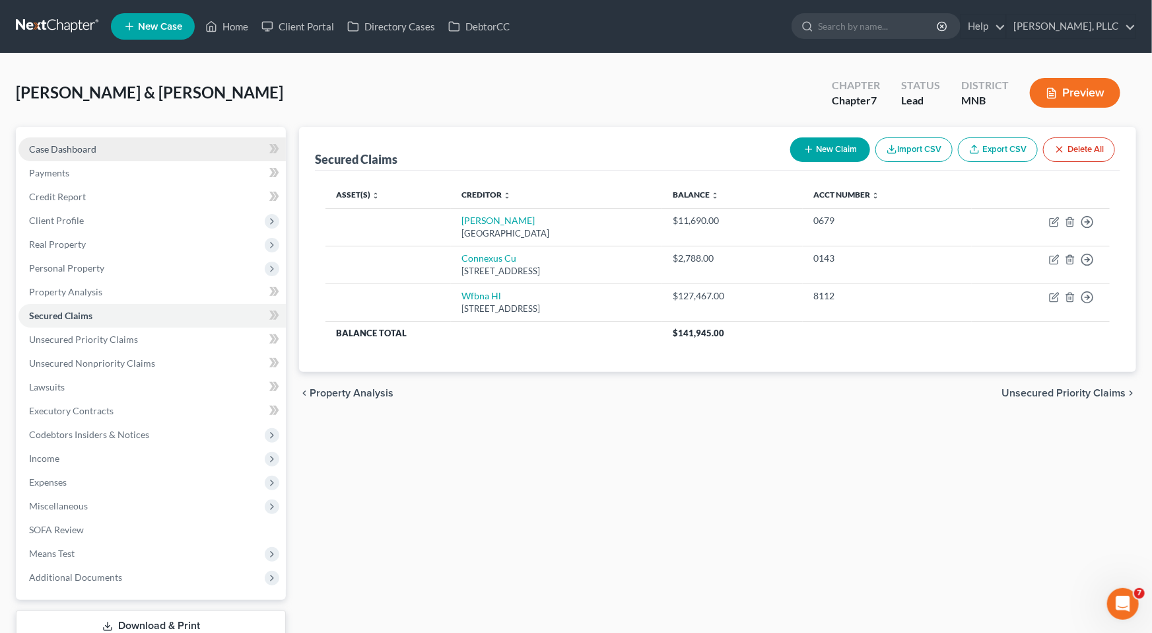
click at [69, 139] on link "Case Dashboard" at bounding box center [151, 149] width 267 height 24
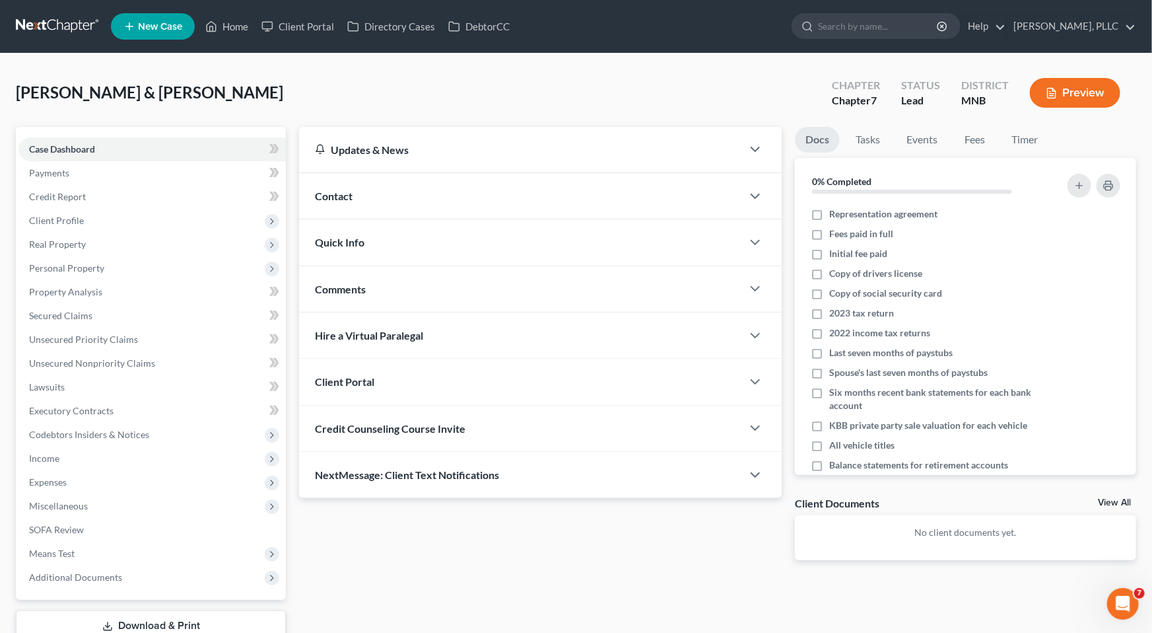
click at [376, 392] on div "Client Portal" at bounding box center [520, 382] width 443 height 46
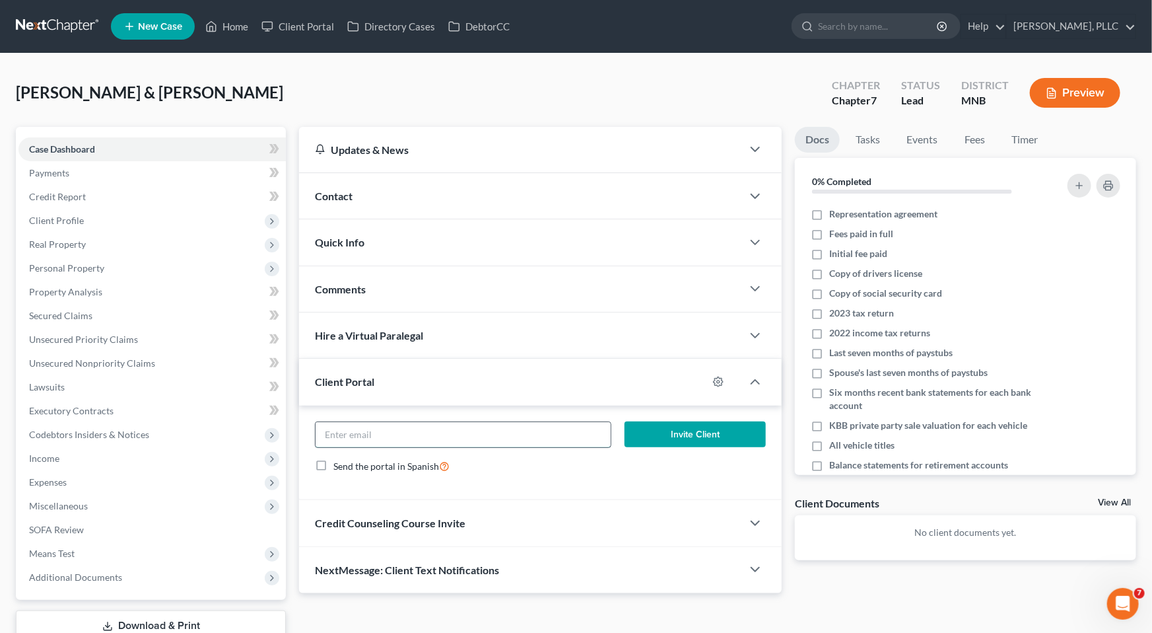
click at [382, 436] on input "email" at bounding box center [463, 434] width 295 height 25
type input "todd@friedmanmurray.com"
click at [638, 439] on button "Invite Client" at bounding box center [695, 434] width 141 height 26
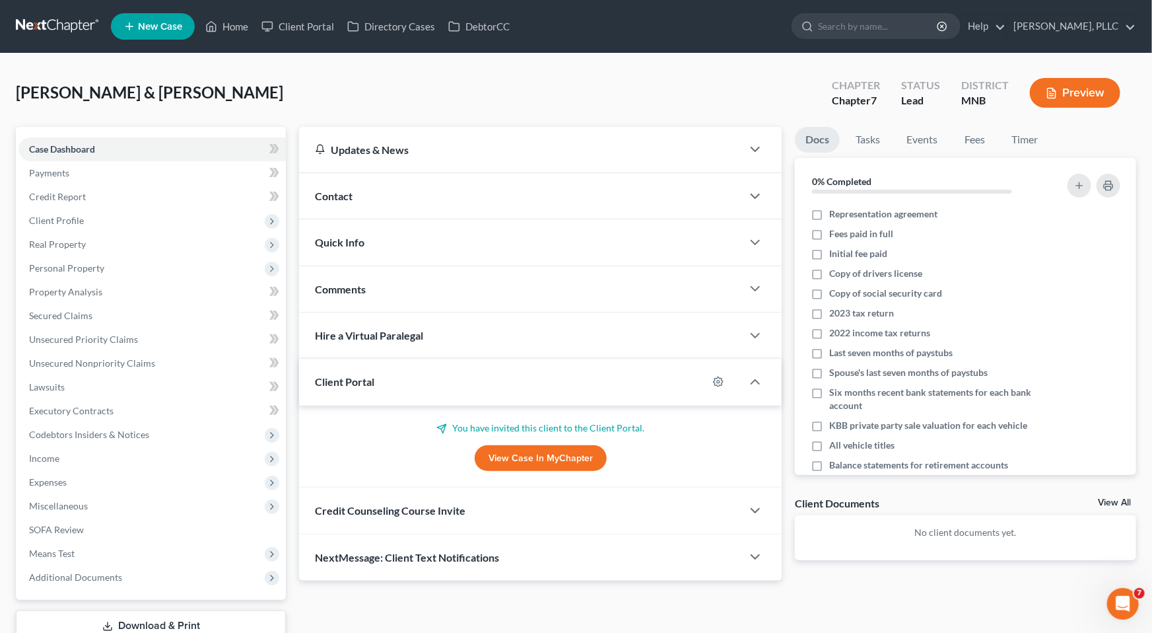
click at [426, 515] on div "Credit Counseling Course Invite" at bounding box center [520, 510] width 443 height 46
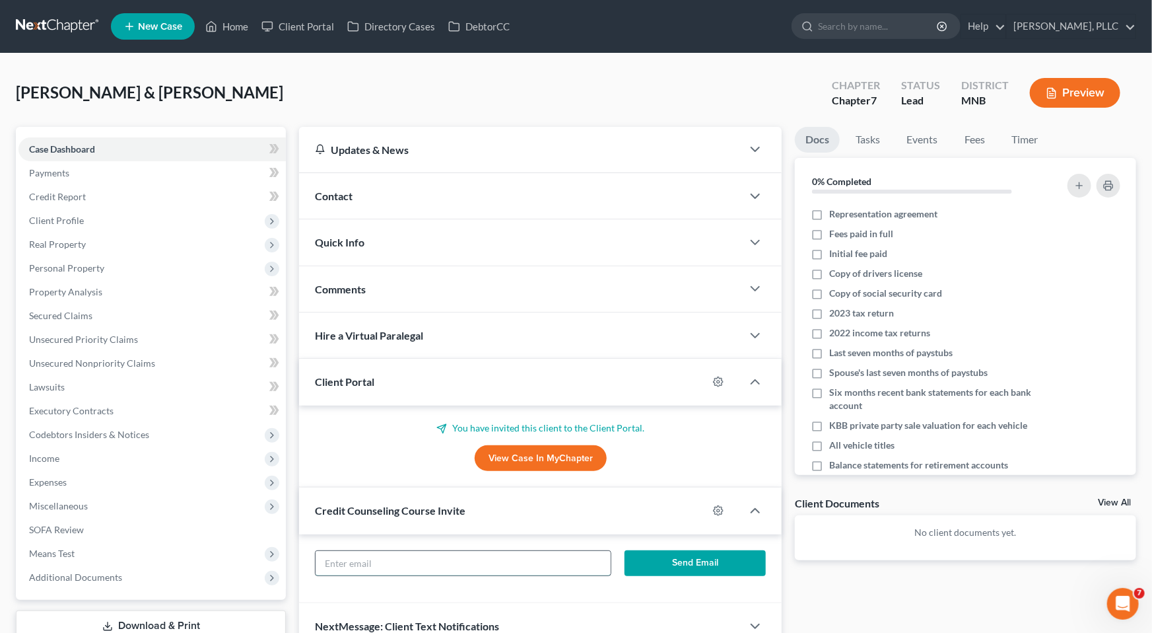
click at [396, 569] on input "text" at bounding box center [463, 563] width 295 height 25
type input "todd@friedmanmurray.com"
click at [727, 569] on button "Send Email" at bounding box center [695, 563] width 141 height 26
